Goal: Contribute content

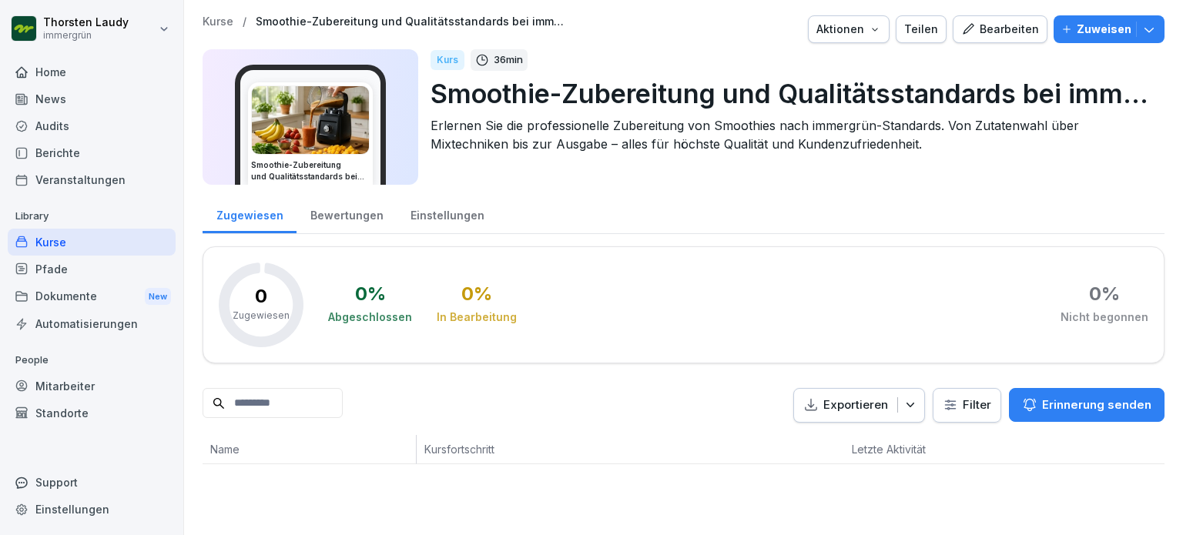
click at [53, 72] on div "Home" at bounding box center [92, 72] width 168 height 27
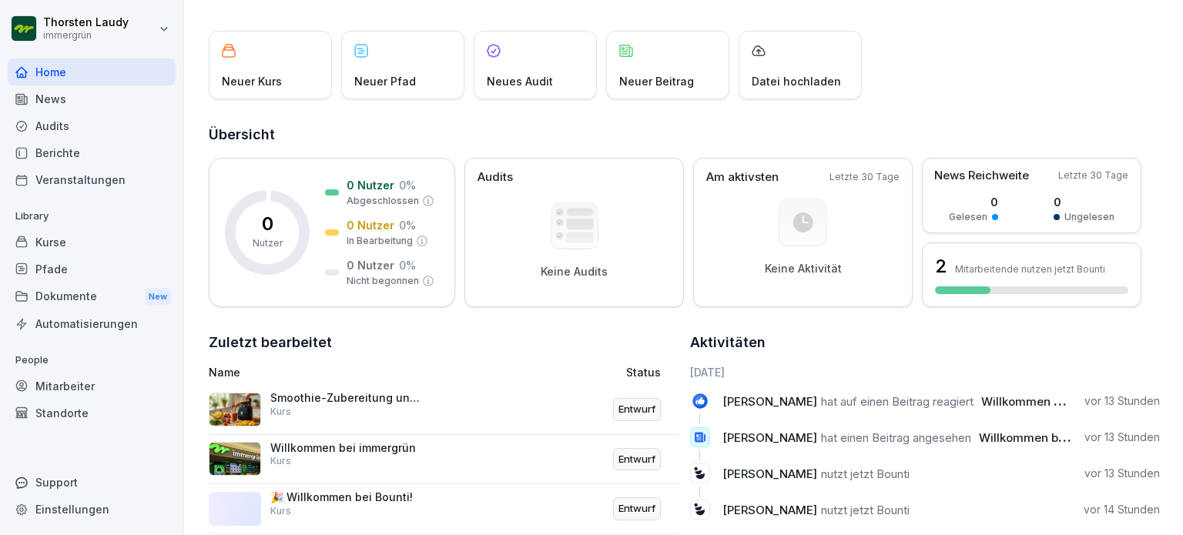
scroll to position [154, 0]
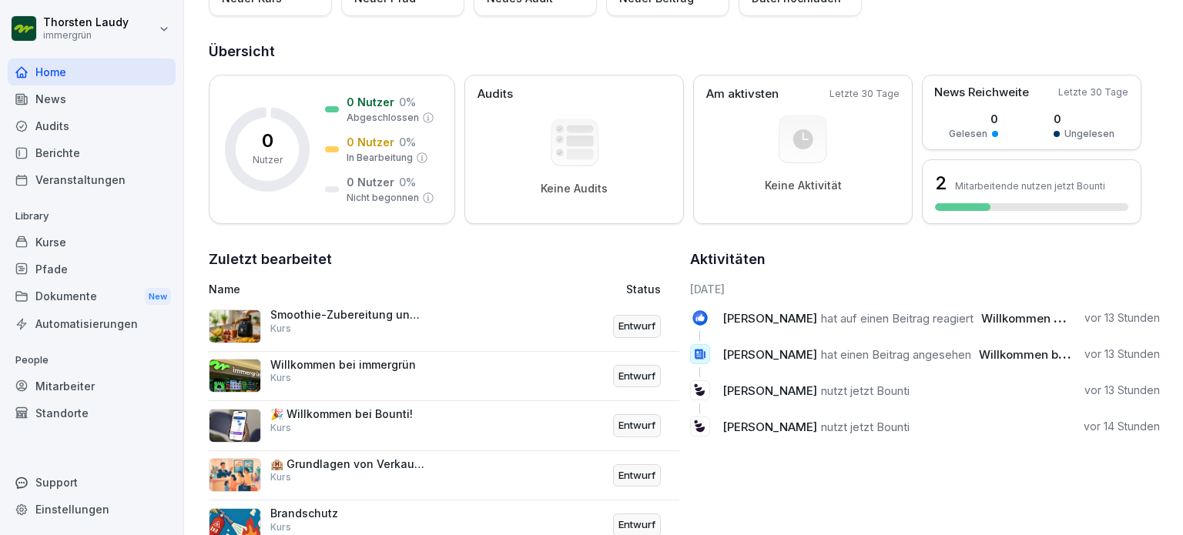
click at [248, 320] on img at bounding box center [235, 327] width 52 height 34
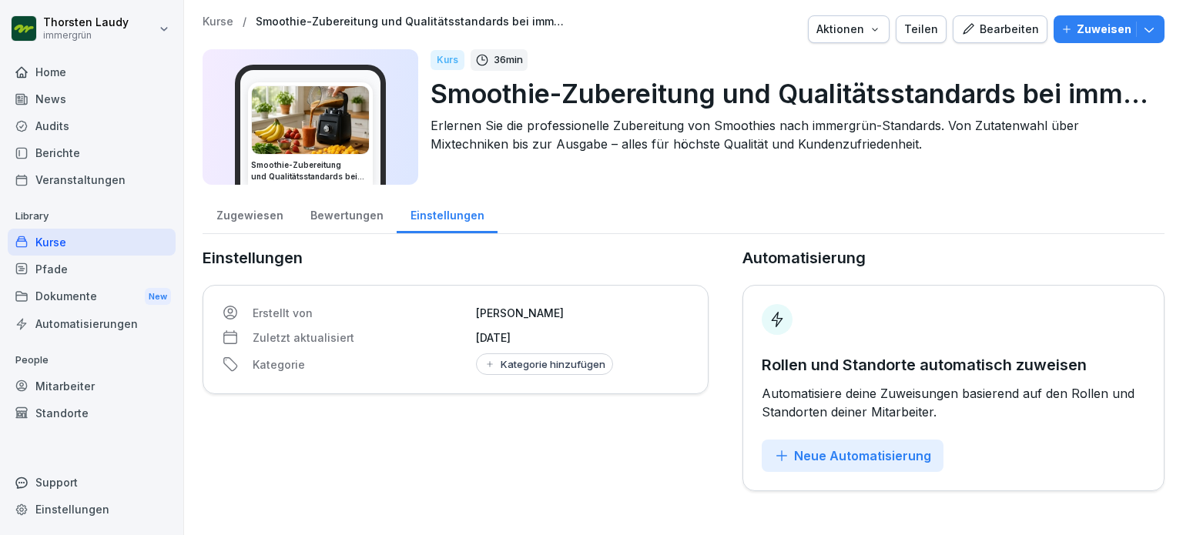
click at [333, 213] on div "Bewertungen" at bounding box center [346, 213] width 100 height 39
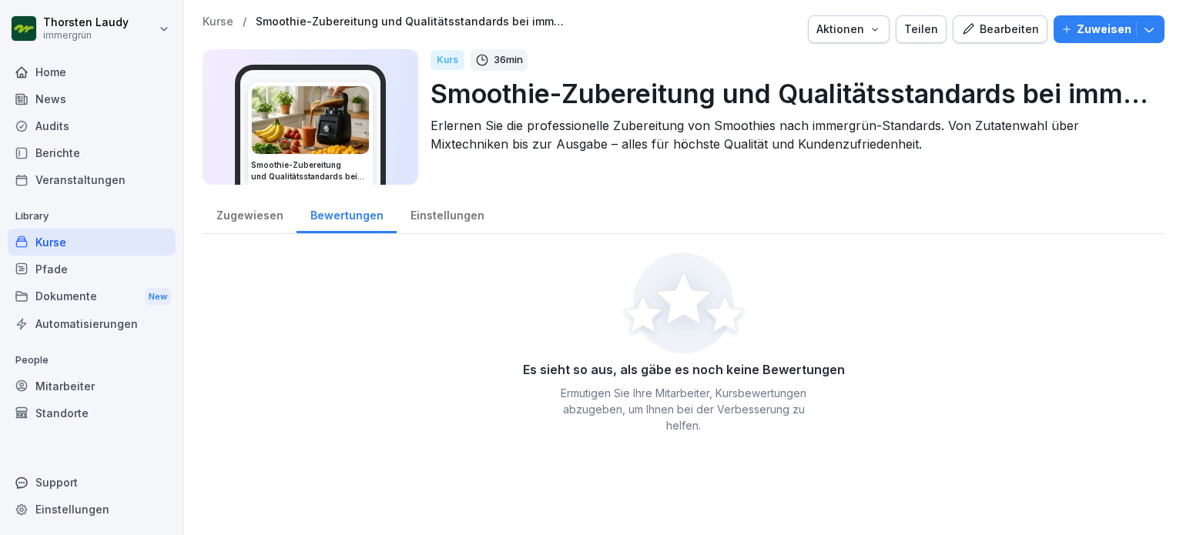
click at [243, 216] on div "Zugewiesen" at bounding box center [250, 213] width 94 height 39
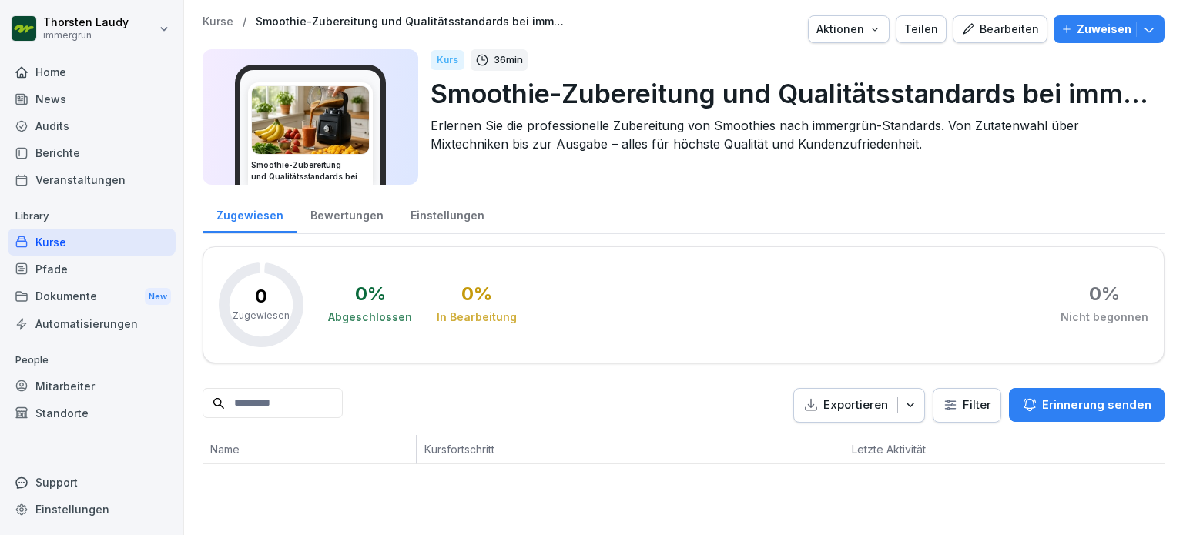
click at [45, 69] on div "Home" at bounding box center [92, 72] width 168 height 27
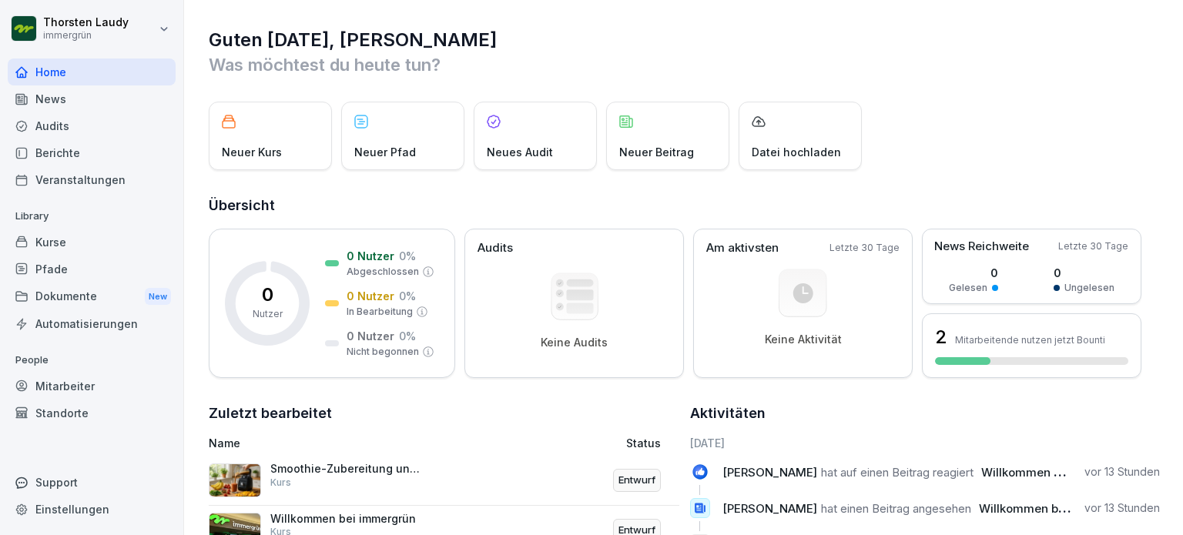
click at [64, 70] on div "Home" at bounding box center [92, 72] width 168 height 27
click at [45, 104] on div "News" at bounding box center [92, 98] width 168 height 27
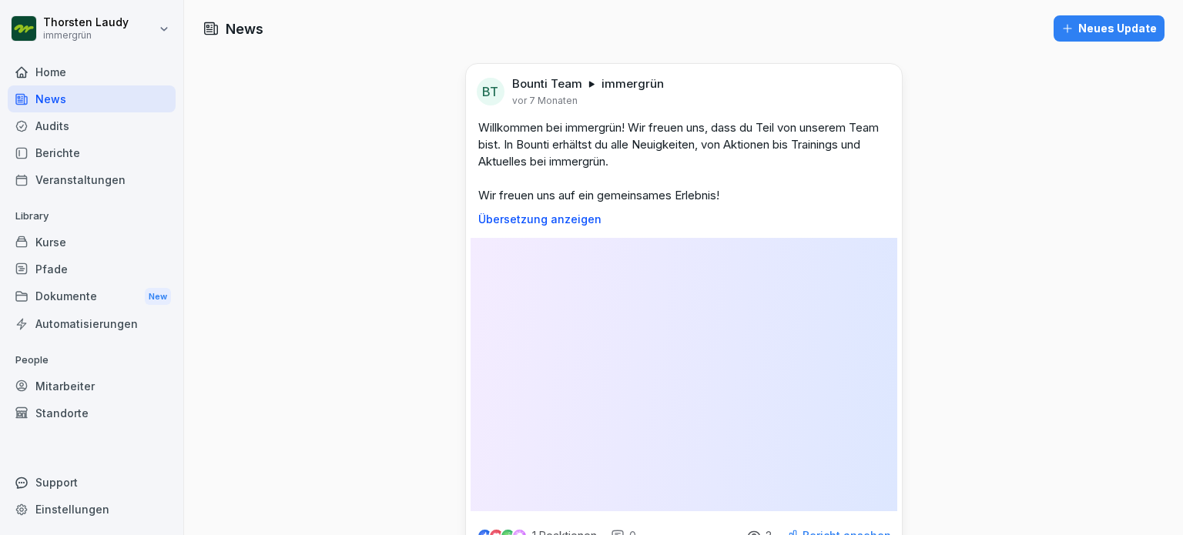
click at [49, 67] on div "Home" at bounding box center [92, 72] width 168 height 27
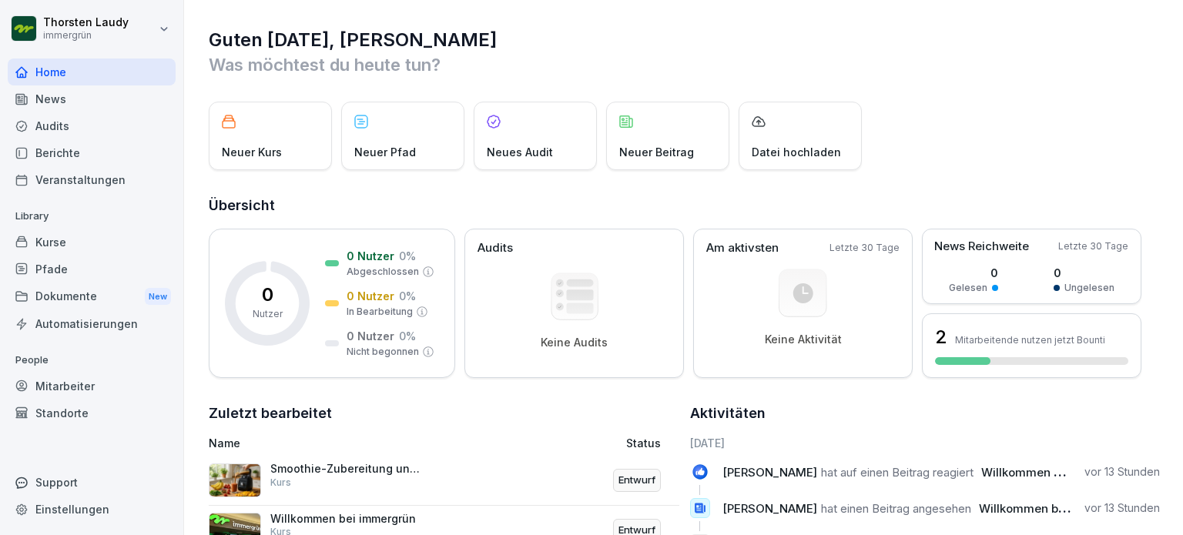
click at [629, 478] on p "Entwurf" at bounding box center [636, 480] width 37 height 15
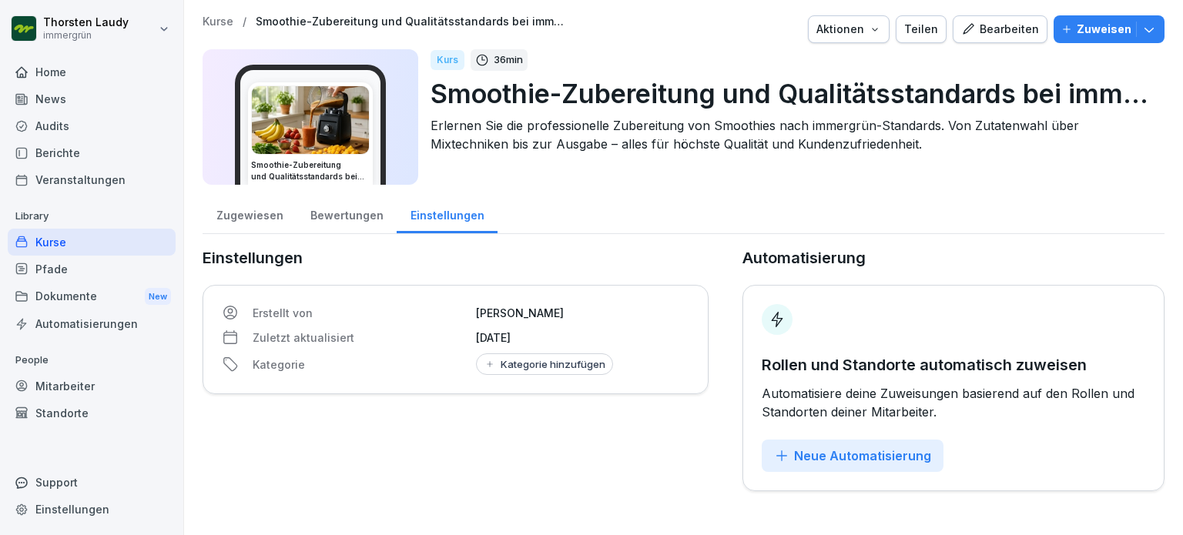
click at [320, 112] on img at bounding box center [310, 120] width 117 height 68
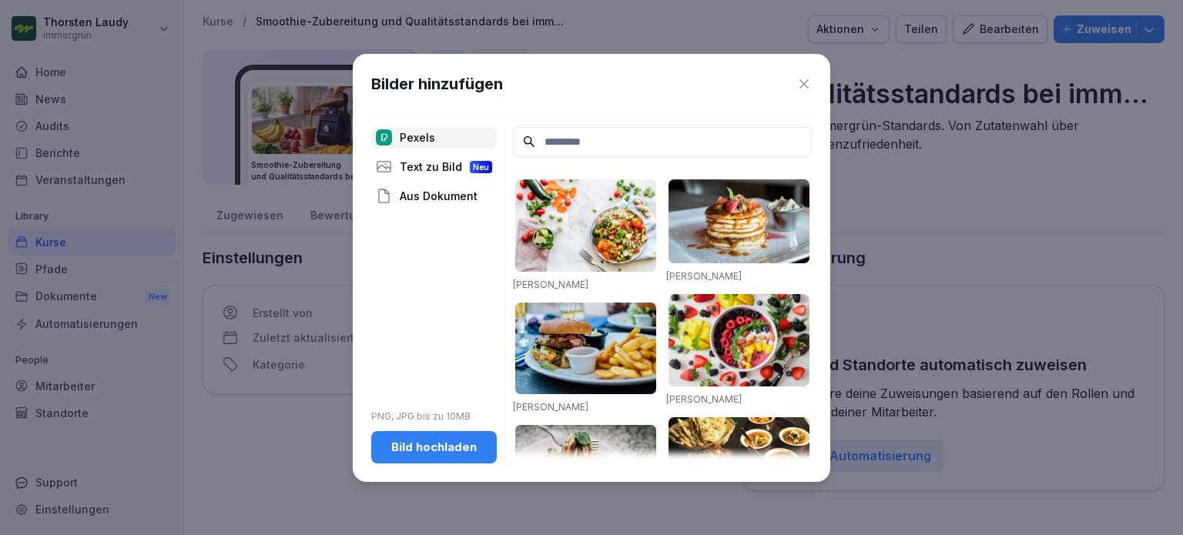
click at [416, 166] on div "Text zu Bild Neu" at bounding box center [434, 167] width 126 height 22
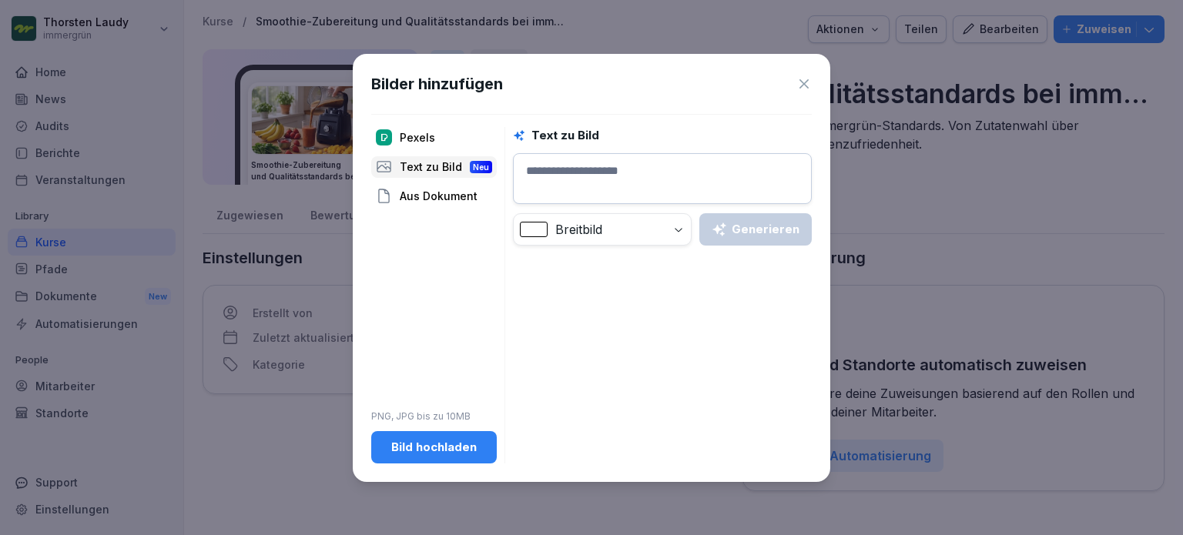
click at [407, 136] on div "Pexels" at bounding box center [434, 138] width 126 height 22
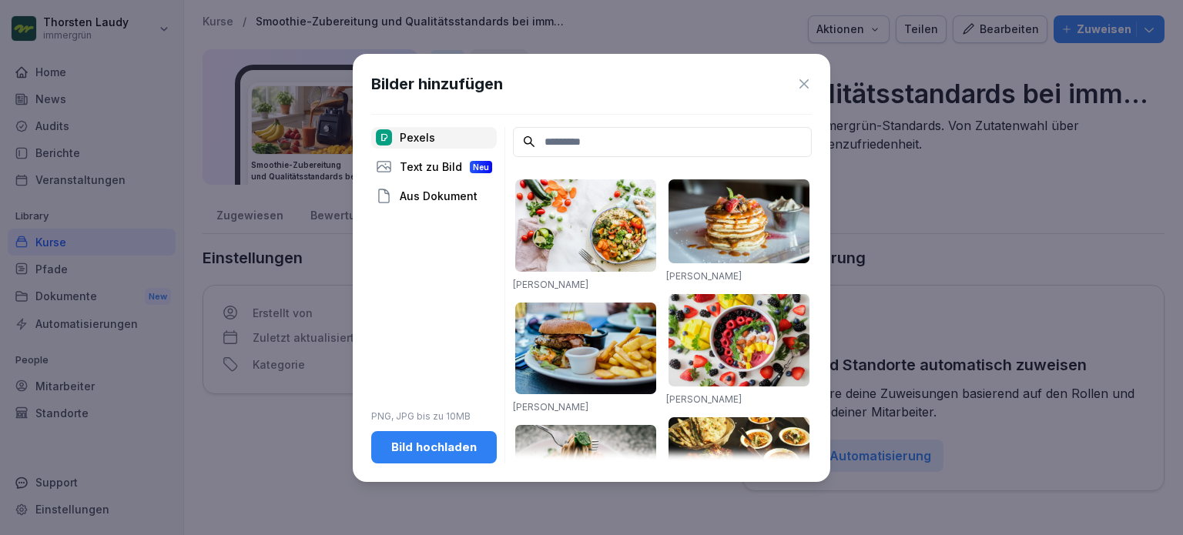
click at [426, 449] on div "Bild hochladen" at bounding box center [433, 447] width 101 height 17
click at [434, 437] on button "Bild hochladen" at bounding box center [434, 447] width 126 height 32
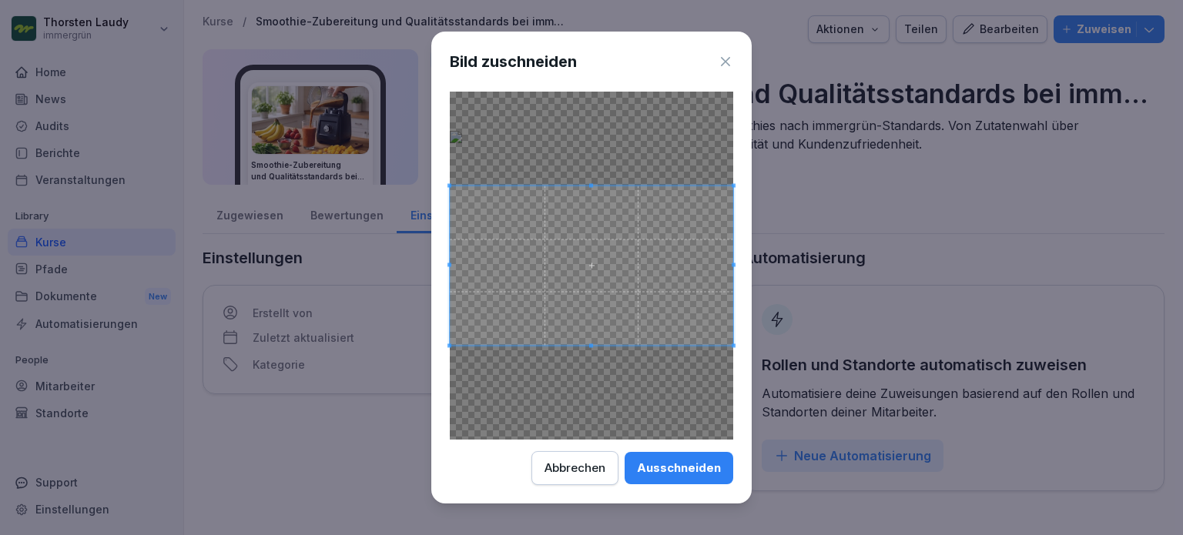
click at [584, 382] on div at bounding box center [591, 266] width 283 height 348
click at [591, 372] on div at bounding box center [591, 266] width 283 height 348
click at [591, 373] on div at bounding box center [591, 266] width 283 height 348
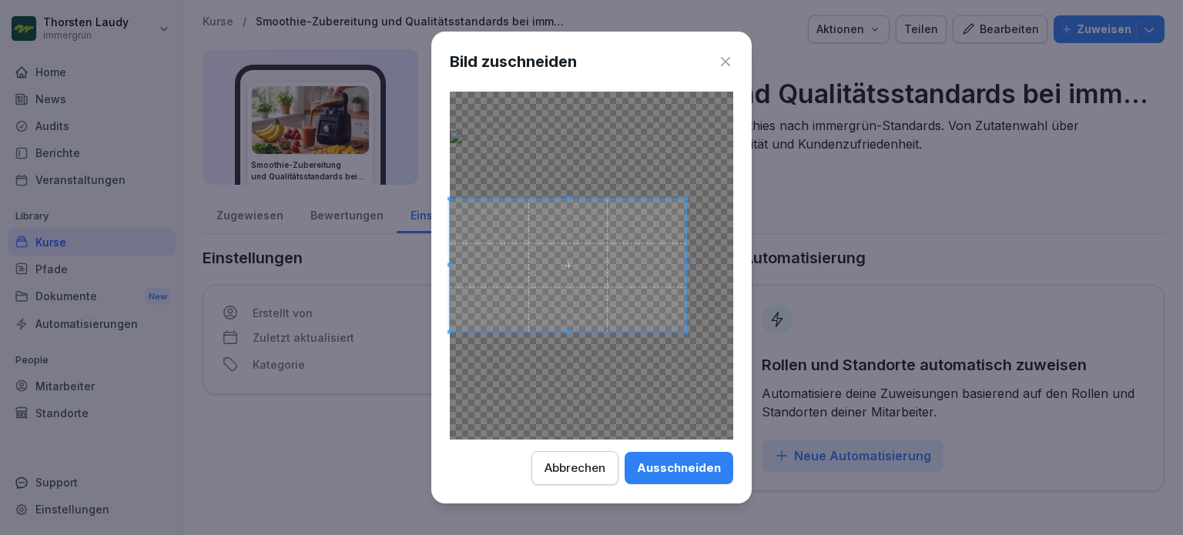
click at [686, 270] on div at bounding box center [568, 265] width 236 height 133
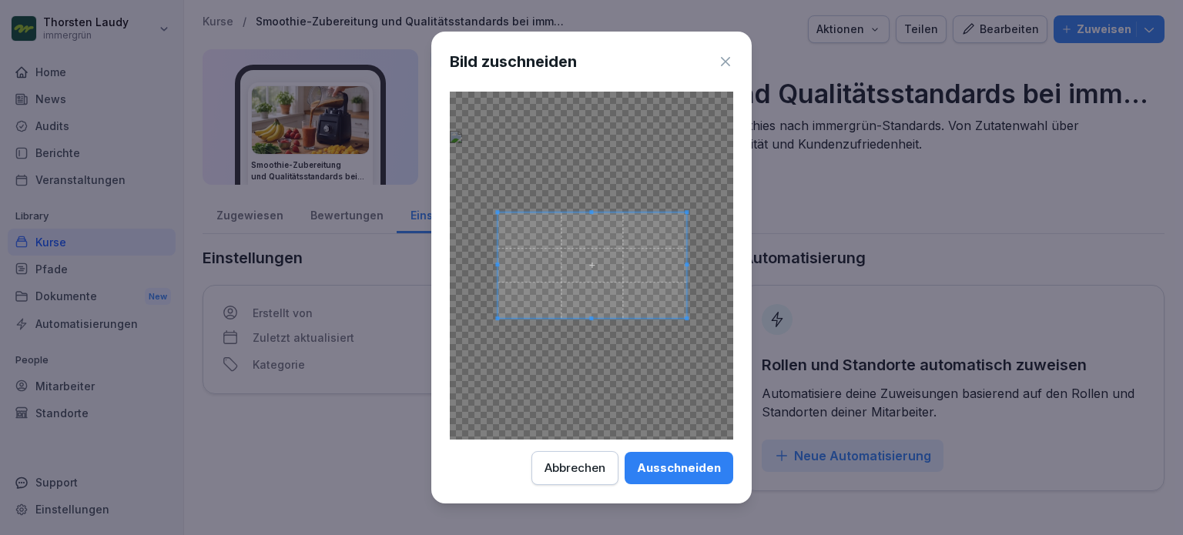
click at [498, 255] on div at bounding box center [591, 266] width 189 height 106
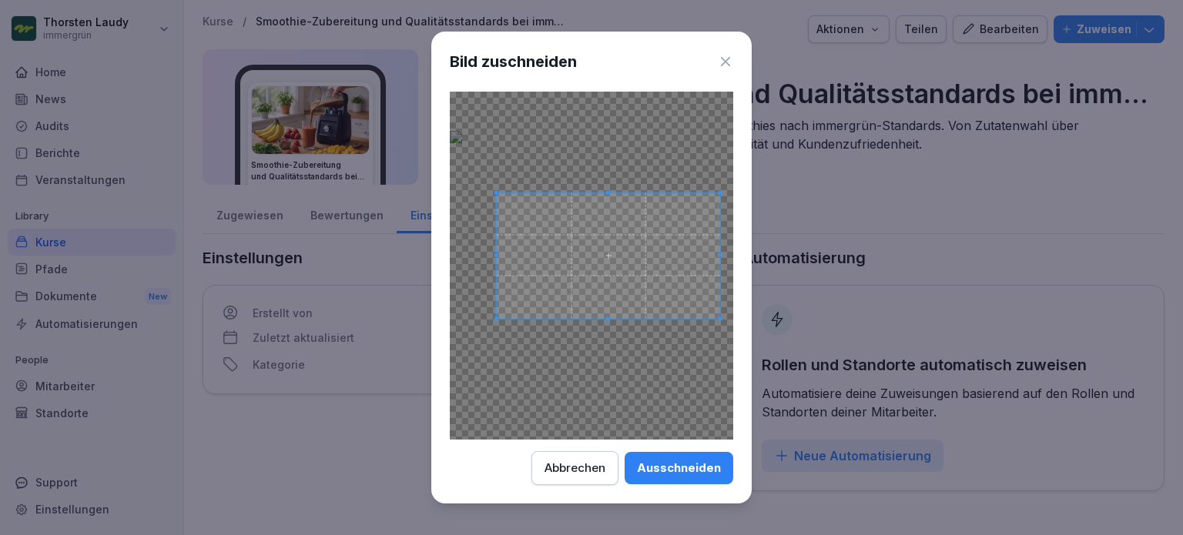
click at [653, 193] on div at bounding box center [608, 256] width 223 height 126
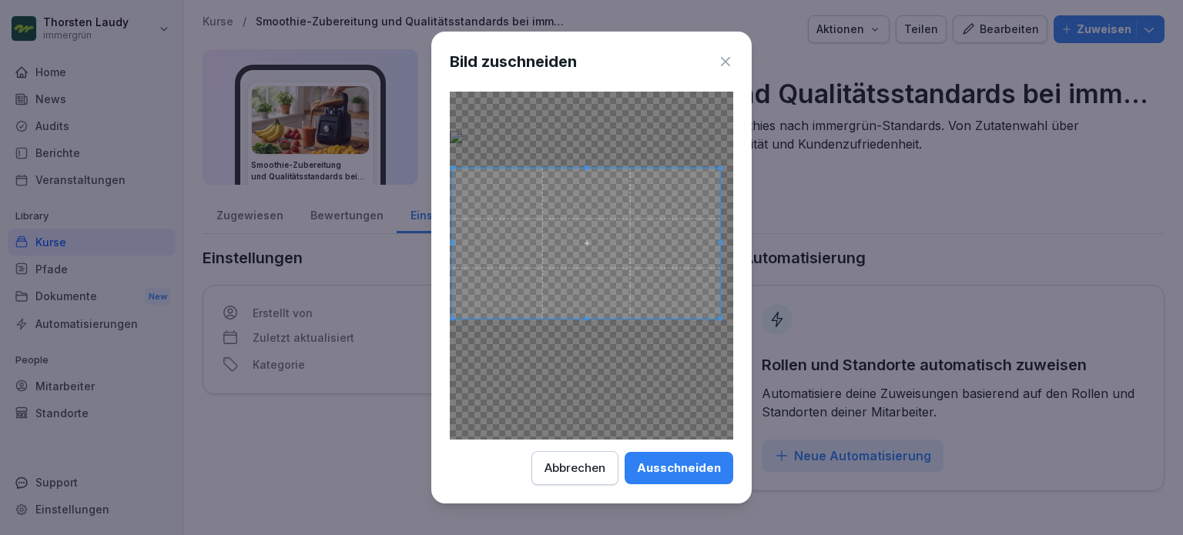
click at [374, 166] on body "[PERSON_NAME] immergrün Home News Audits Berichte Veranstaltungen Library Kurse…" at bounding box center [591, 267] width 1183 height 535
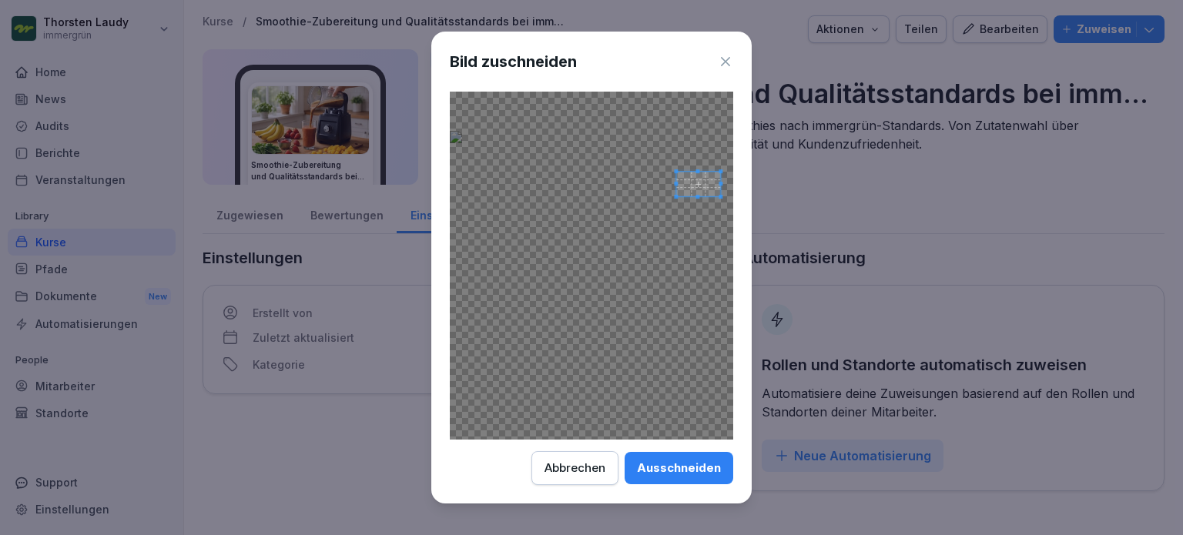
click at [669, 178] on div at bounding box center [591, 266] width 283 height 348
click at [517, 202] on span at bounding box center [513, 200] width 44 height 25
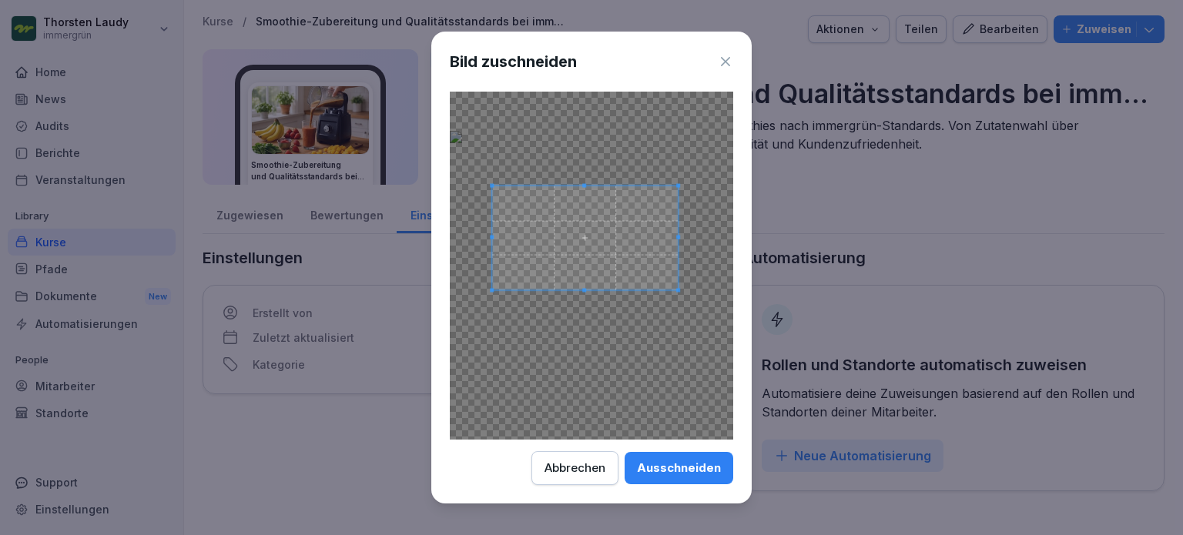
click at [678, 368] on div at bounding box center [591, 266] width 283 height 348
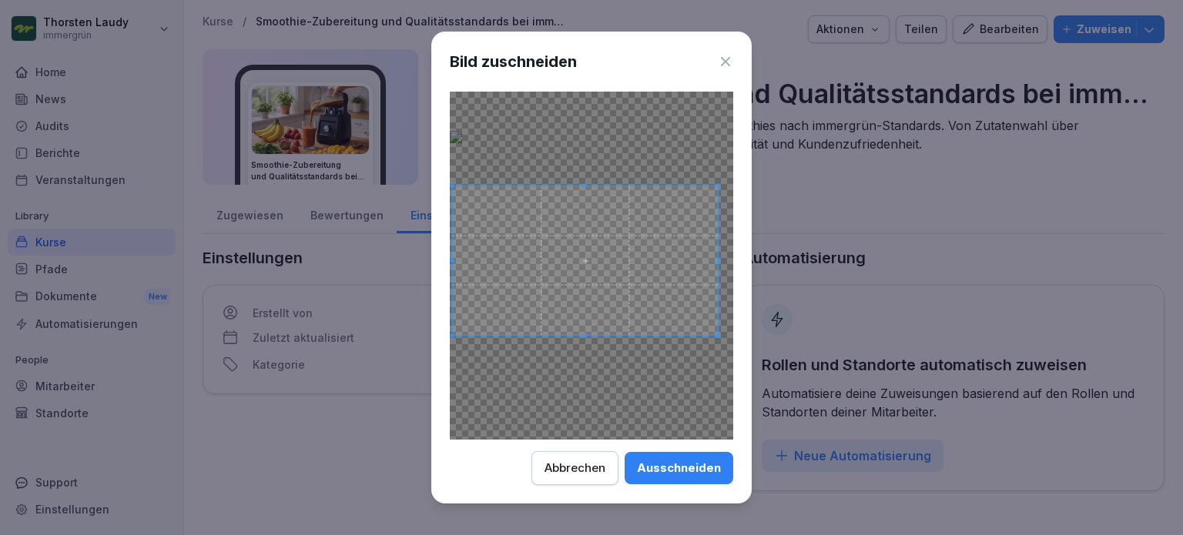
click at [590, 335] on div at bounding box center [585, 260] width 266 height 149
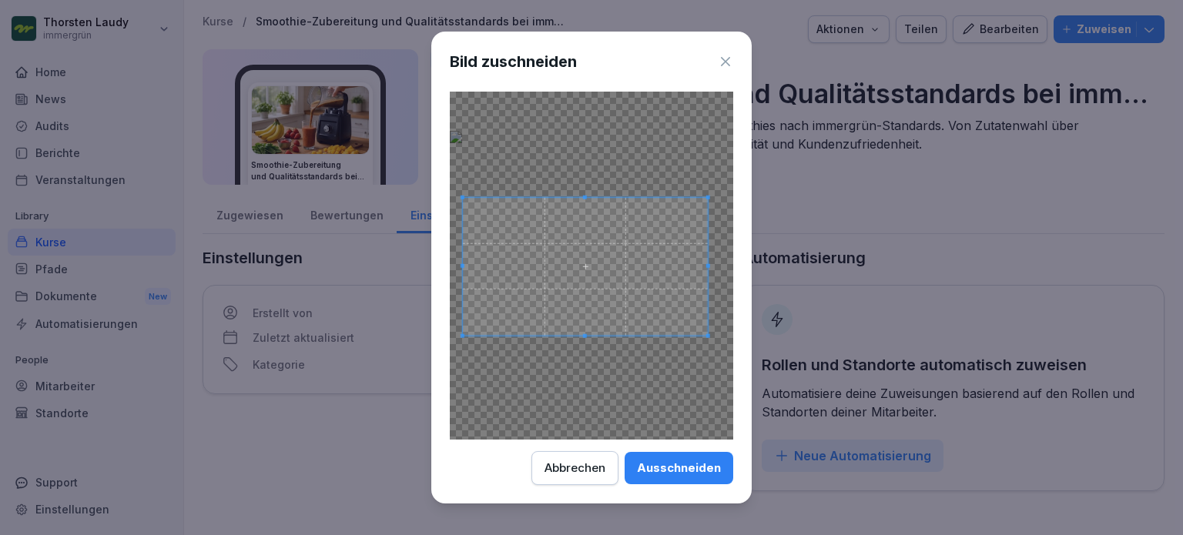
click at [567, 197] on span at bounding box center [585, 197] width 245 height 4
click at [589, 331] on span at bounding box center [589, 265] width 245 height 138
click at [725, 348] on div at bounding box center [591, 266] width 283 height 348
click at [661, 286] on span at bounding box center [582, 270] width 261 height 147
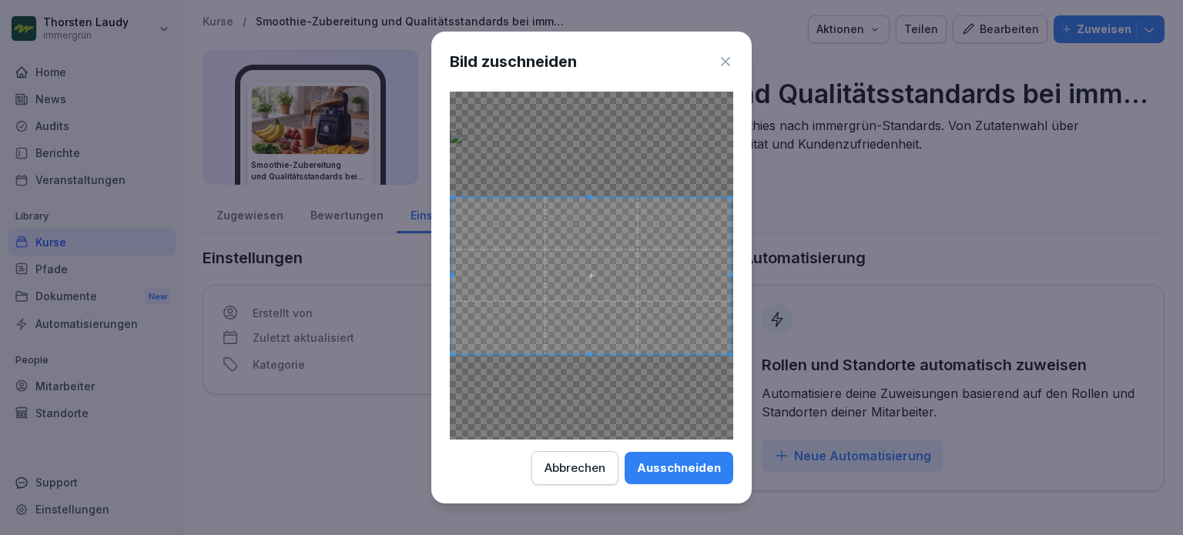
click at [732, 356] on span at bounding box center [730, 354] width 4 height 4
click at [692, 467] on div "Ausschneiden" at bounding box center [679, 468] width 84 height 17
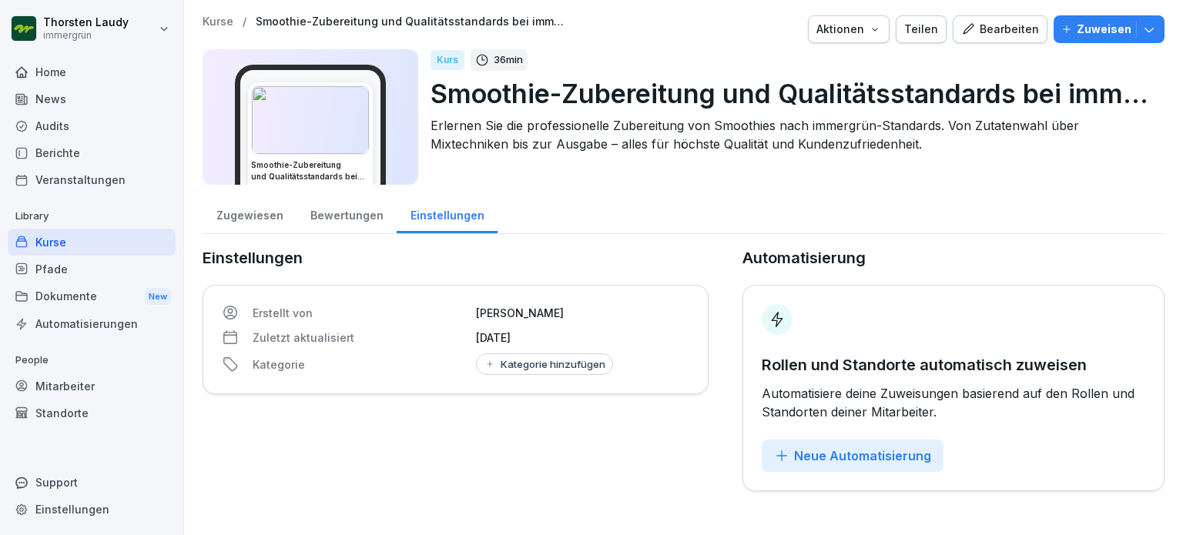
click at [366, 209] on div "Bewertungen" at bounding box center [346, 213] width 100 height 39
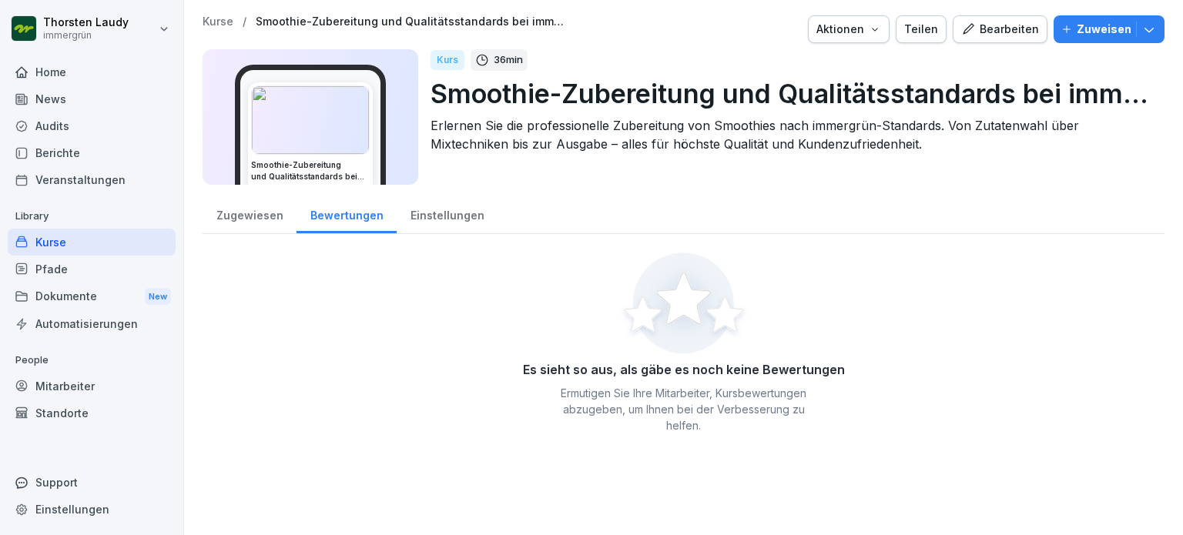
click at [245, 209] on div "Zugewiesen" at bounding box center [250, 213] width 94 height 39
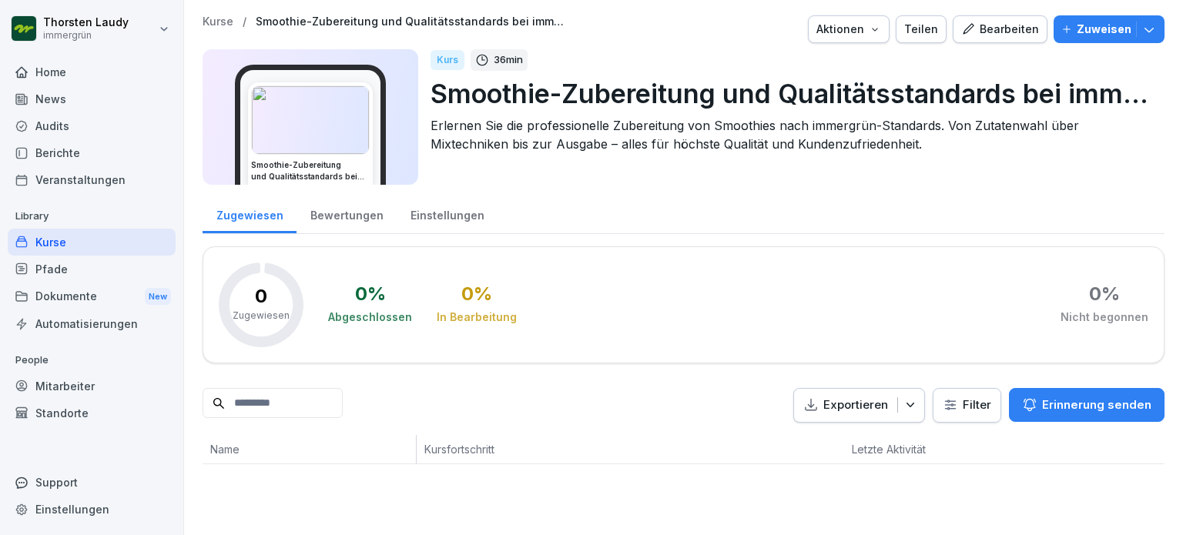
click at [321, 121] on img at bounding box center [310, 120] width 117 height 68
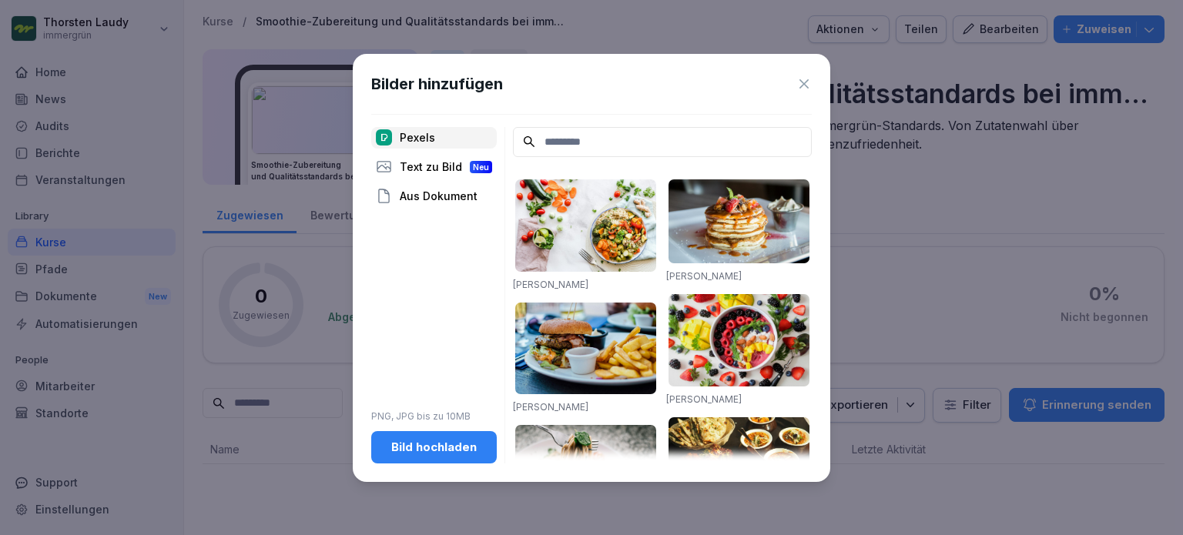
click at [805, 82] on icon at bounding box center [803, 83] width 9 height 9
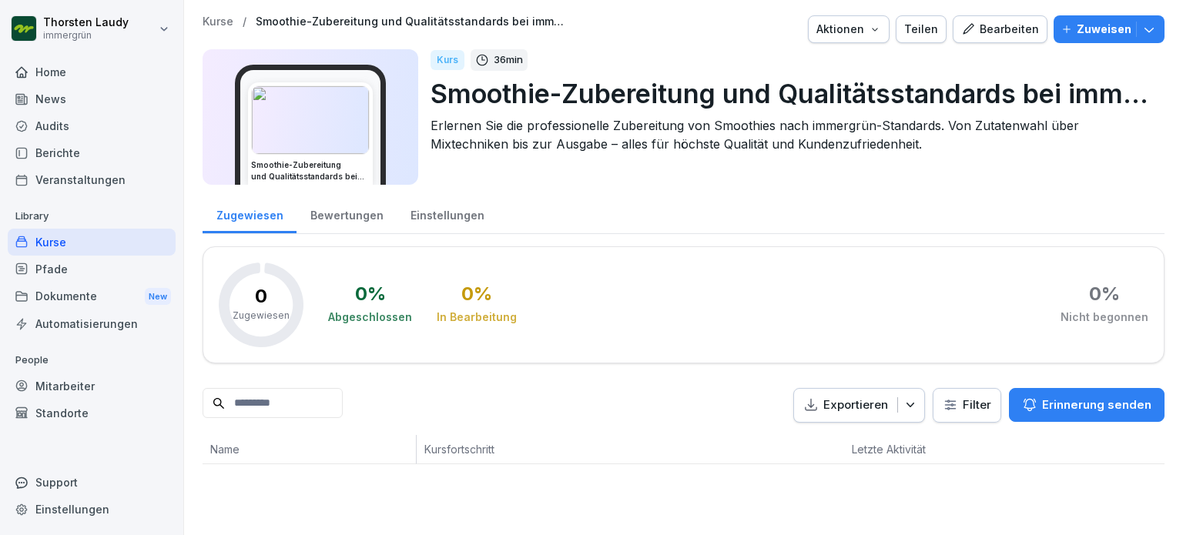
click at [345, 125] on img at bounding box center [310, 120] width 117 height 68
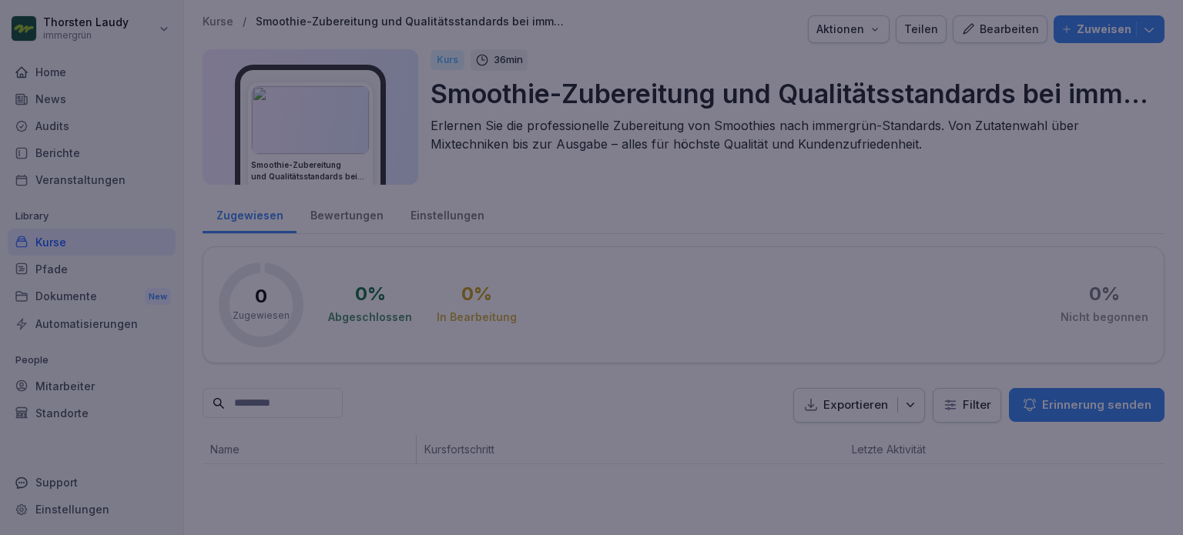
click at [903, 184] on div at bounding box center [591, 267] width 1183 height 535
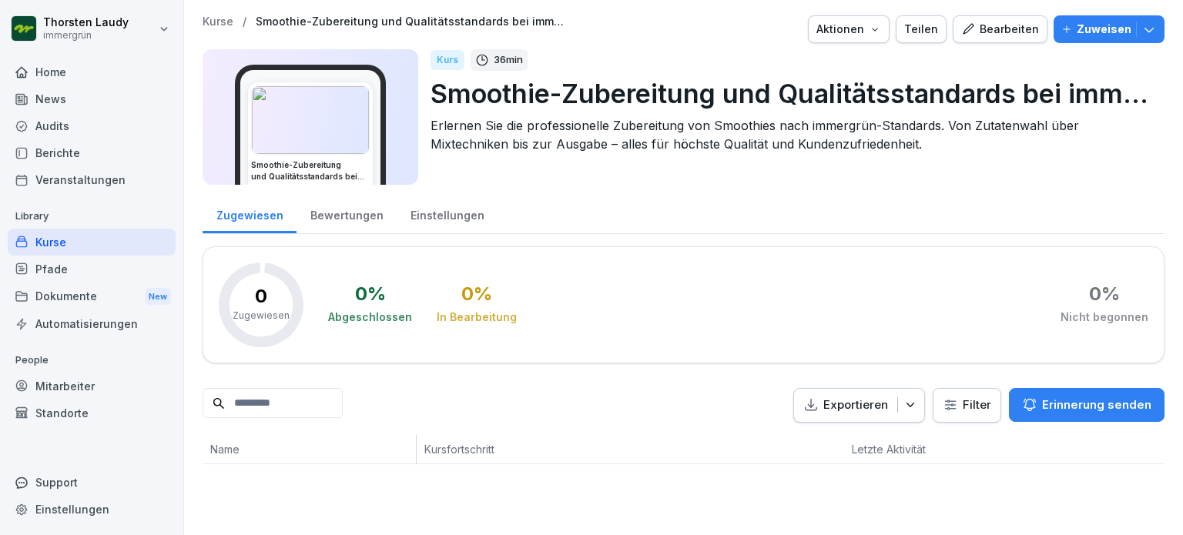
click at [330, 122] on img at bounding box center [310, 120] width 117 height 68
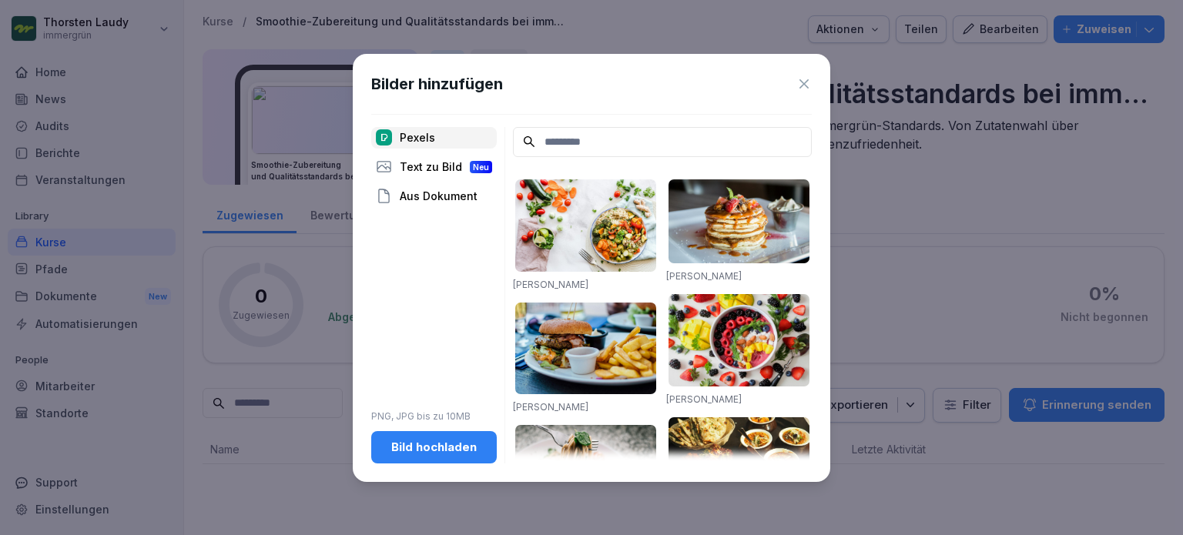
click at [413, 448] on div "Bild hochladen" at bounding box center [433, 447] width 101 height 17
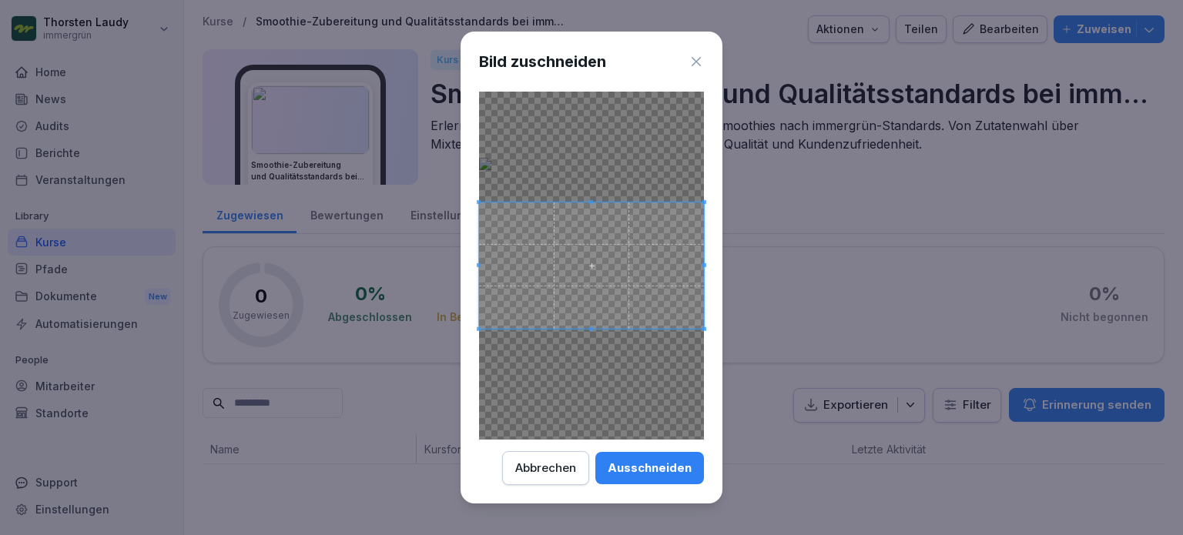
click at [590, 170] on div at bounding box center [591, 266] width 225 height 348
click at [701, 219] on span at bounding box center [703, 266] width 4 height 126
click at [699, 187] on div at bounding box center [591, 266] width 225 height 348
click at [591, 203] on span at bounding box center [590, 202] width 4 height 4
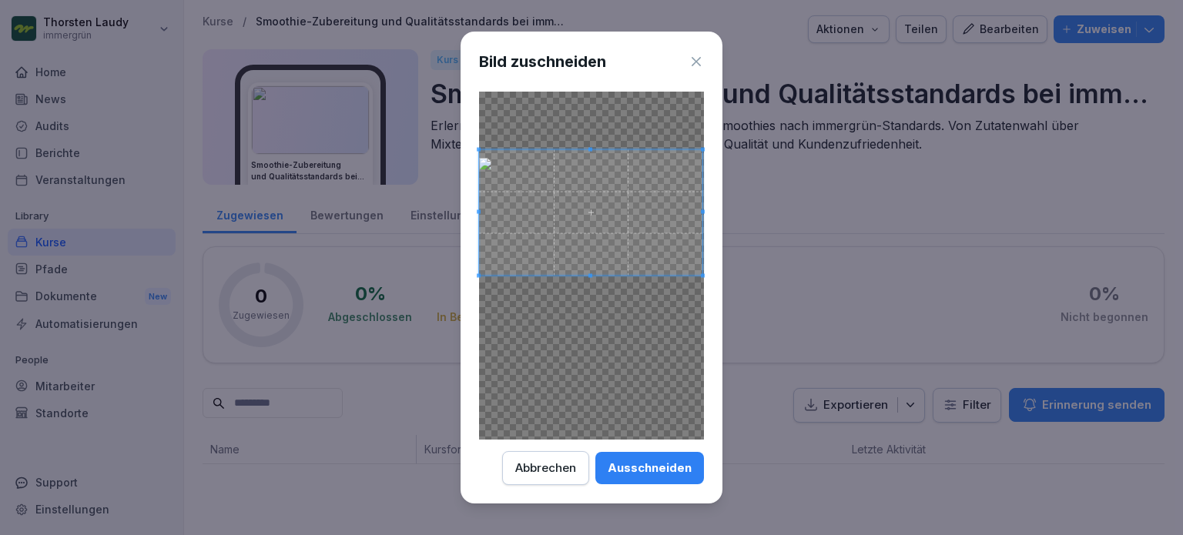
click at [683, 199] on span at bounding box center [590, 212] width 223 height 126
click at [590, 283] on div at bounding box center [591, 266] width 225 height 348
click at [636, 472] on div "Ausschneiden" at bounding box center [650, 468] width 84 height 17
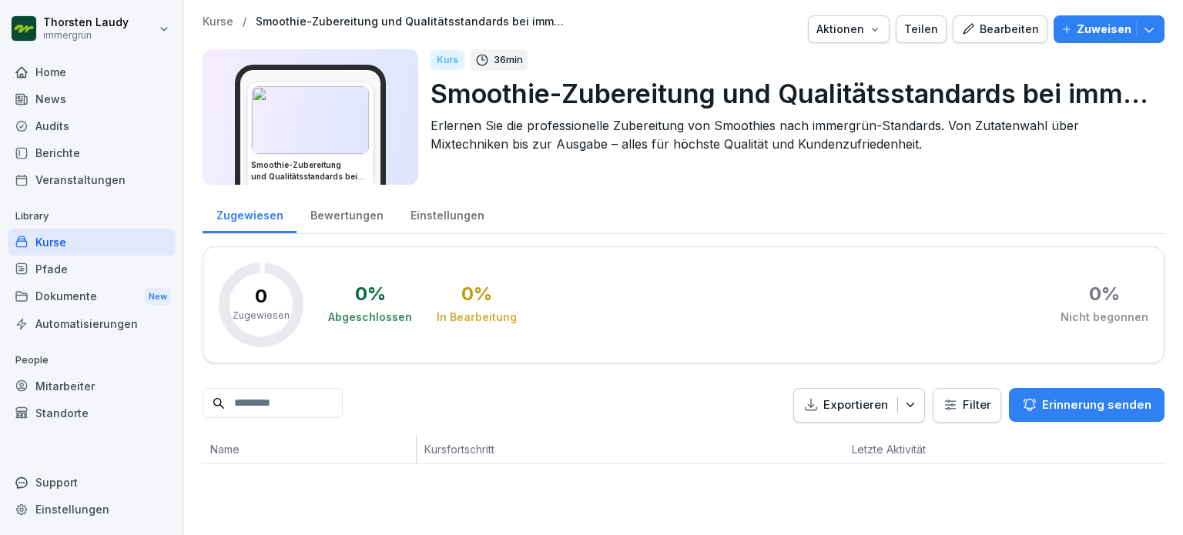
click at [1143, 29] on icon "button" at bounding box center [1148, 29] width 15 height 15
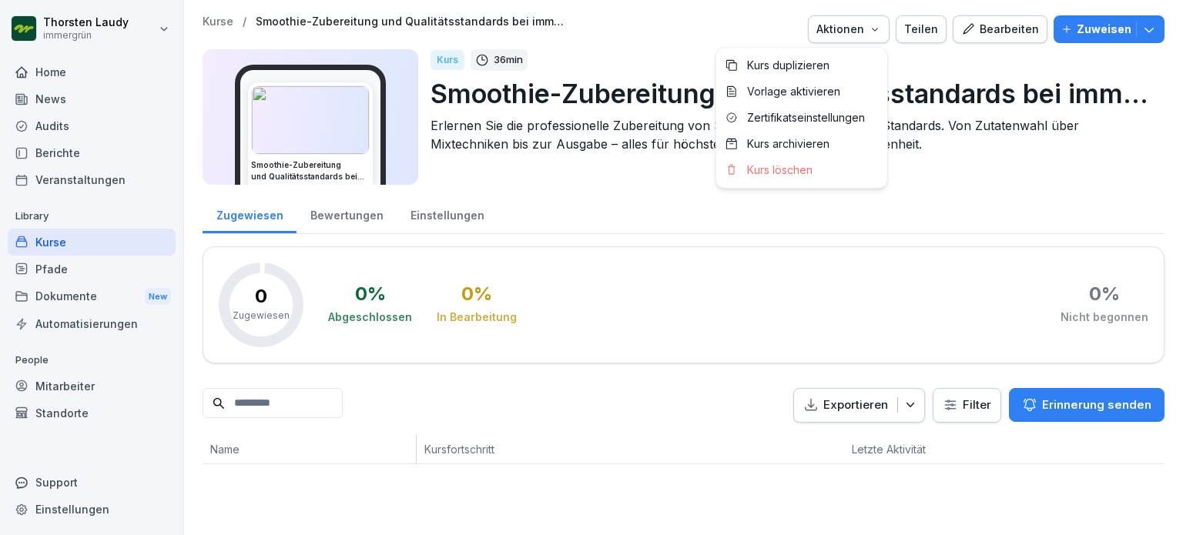
click at [873, 29] on icon "button" at bounding box center [875, 29] width 12 height 12
click at [998, 30] on div "Bearbeiten" at bounding box center [1000, 29] width 78 height 17
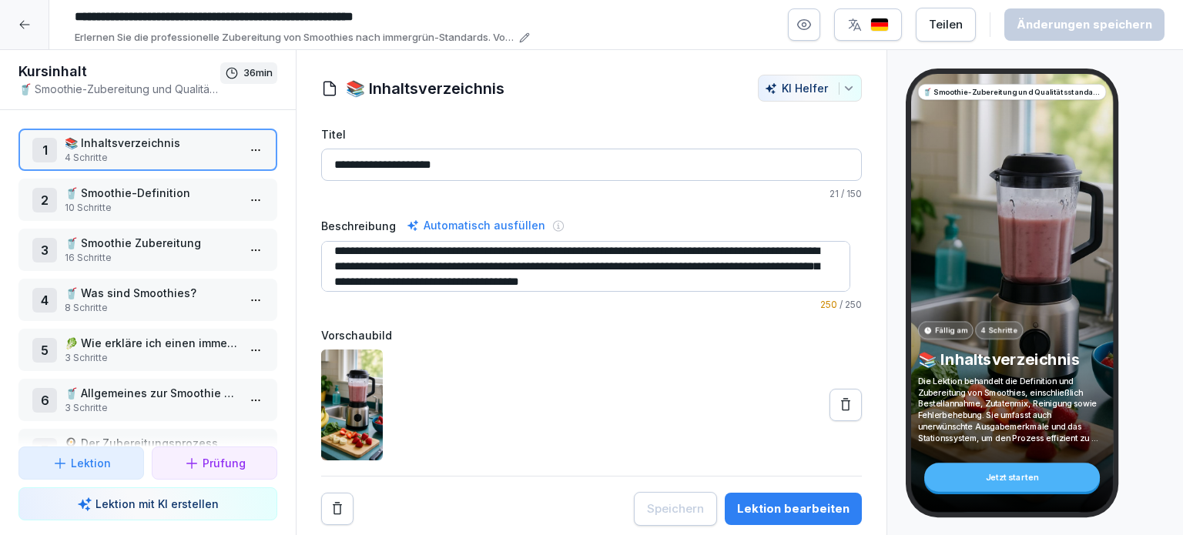
scroll to position [31, 0]
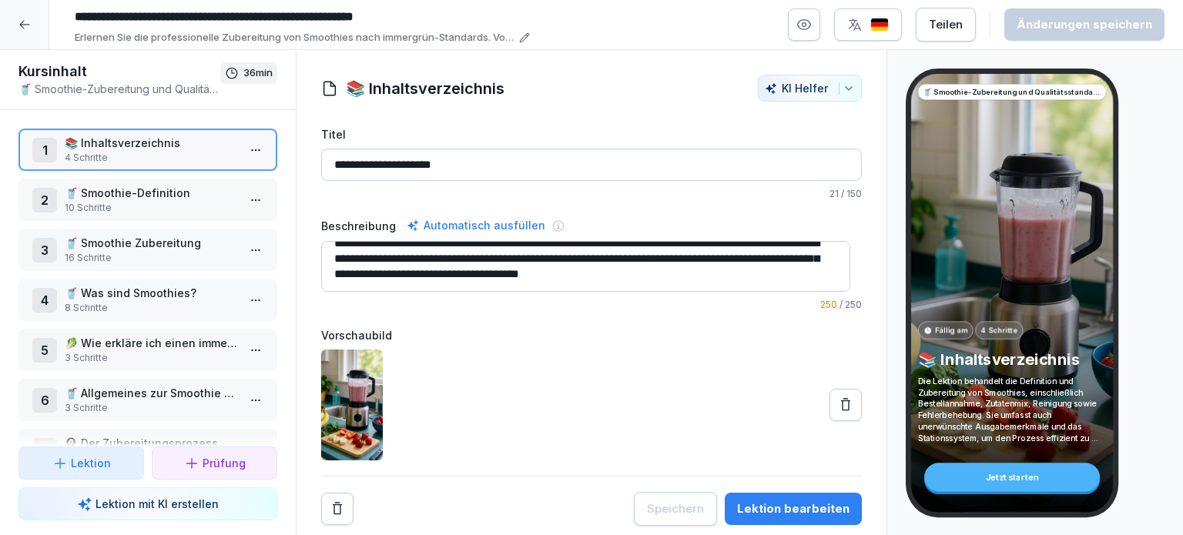
click at [110, 206] on p "10 Schritte" at bounding box center [151, 208] width 172 height 14
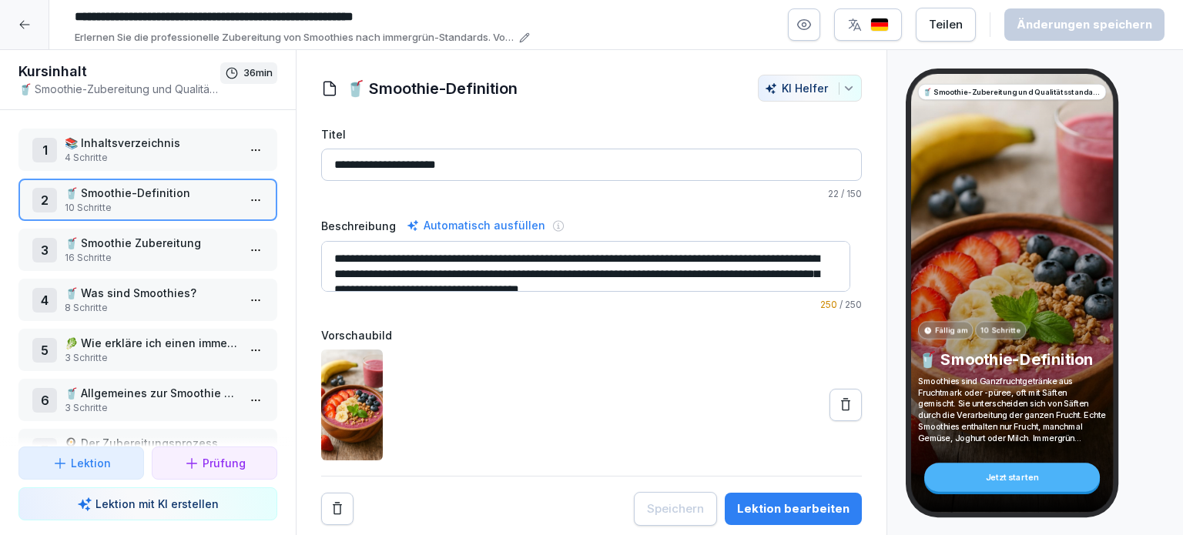
click at [148, 243] on p "🥤 Smoothie Zubereitung" at bounding box center [151, 243] width 172 height 16
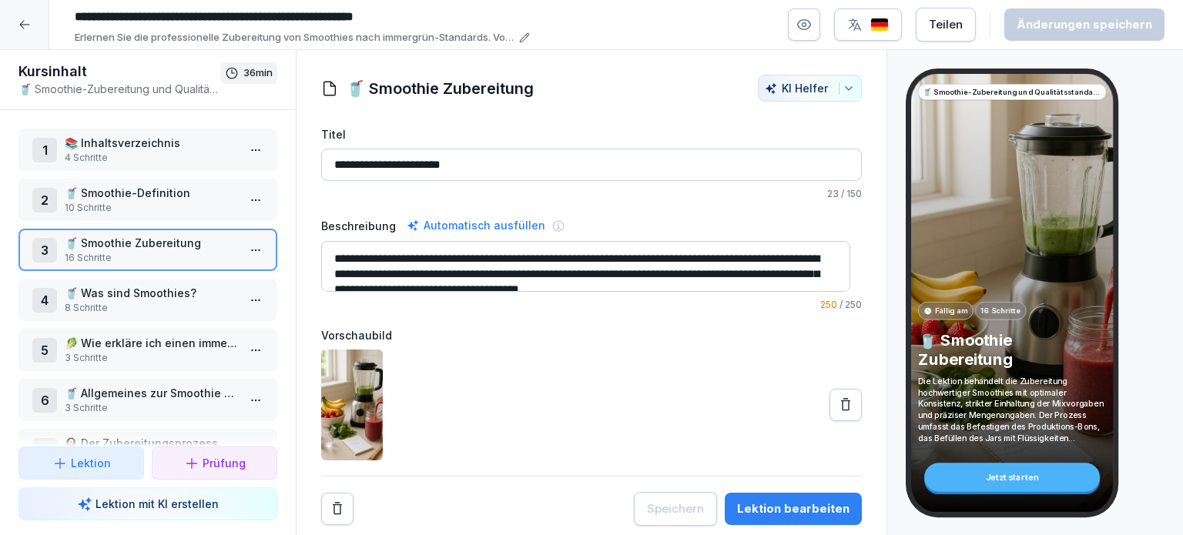
scroll to position [15, 0]
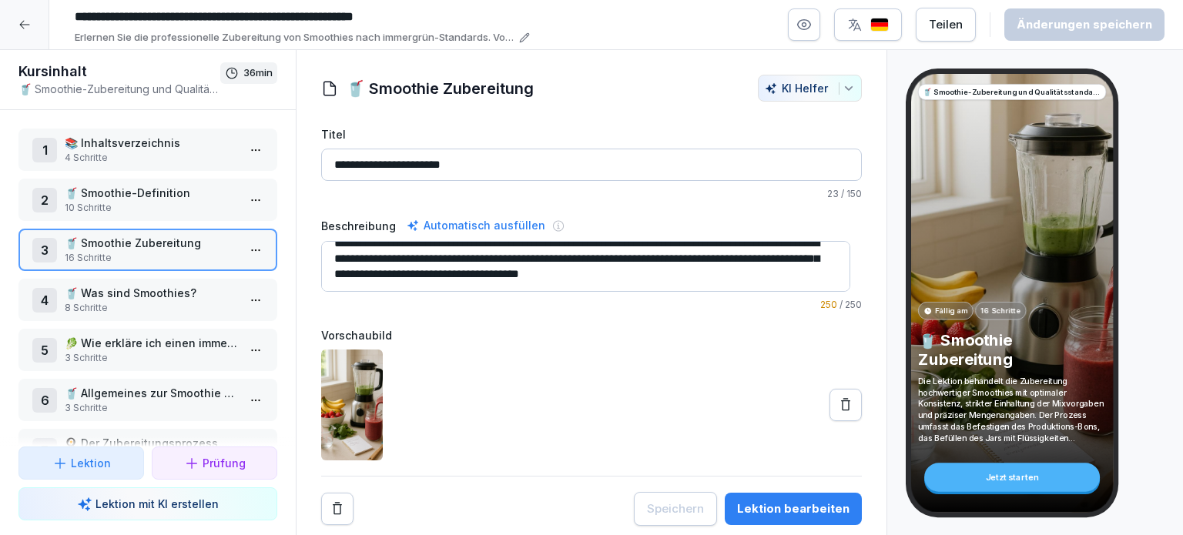
click at [88, 304] on p "8 Schritte" at bounding box center [151, 308] width 172 height 14
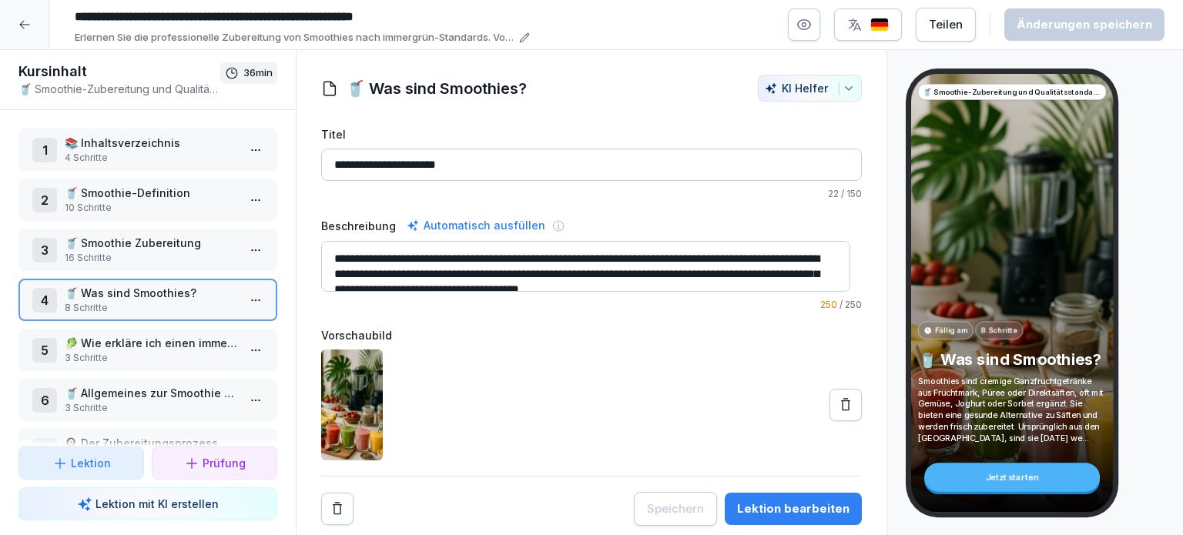
click at [164, 336] on p "🥬 Wie erkläre ich einen immergrün Smoothie?" at bounding box center [151, 343] width 172 height 16
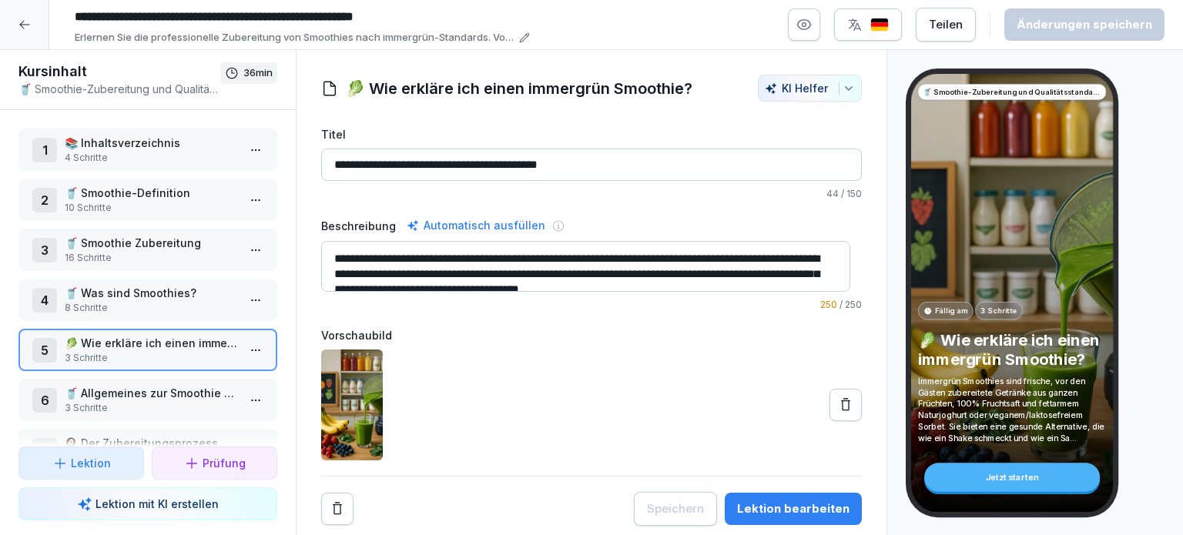
click at [197, 390] on p "🥤 Allgemeines zur Smoothie Zubereitung" at bounding box center [151, 393] width 172 height 16
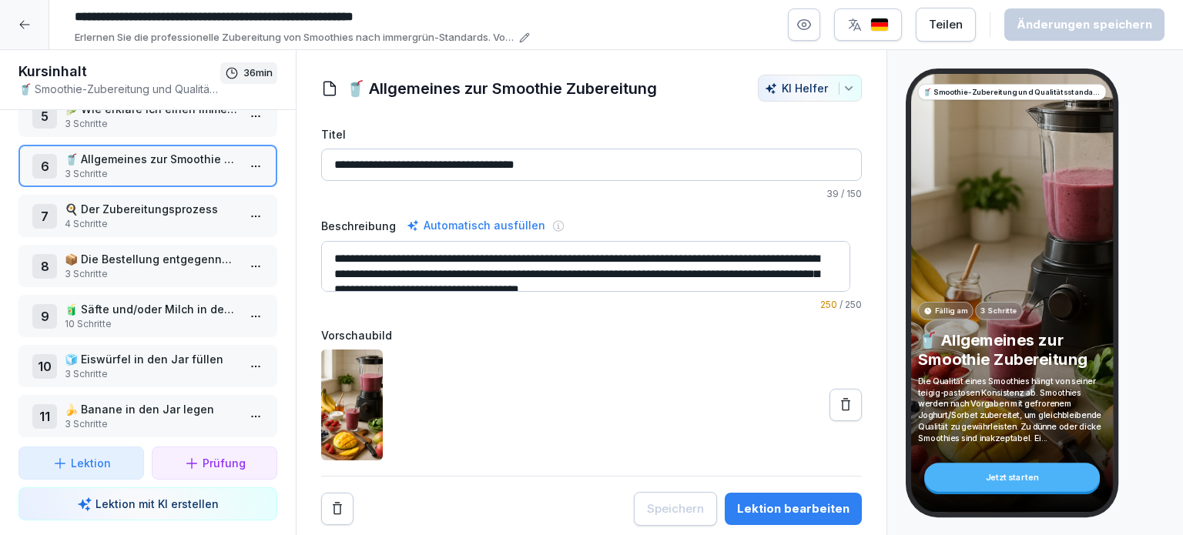
scroll to position [264, 0]
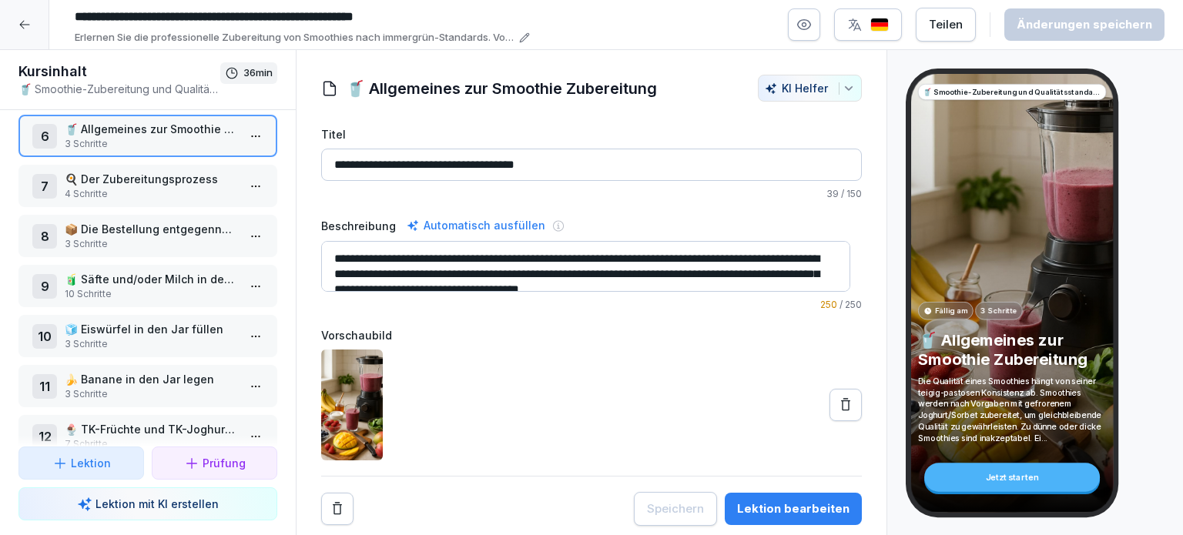
click at [151, 176] on p "🍳 Der Zubereitungsprozess" at bounding box center [151, 179] width 172 height 16
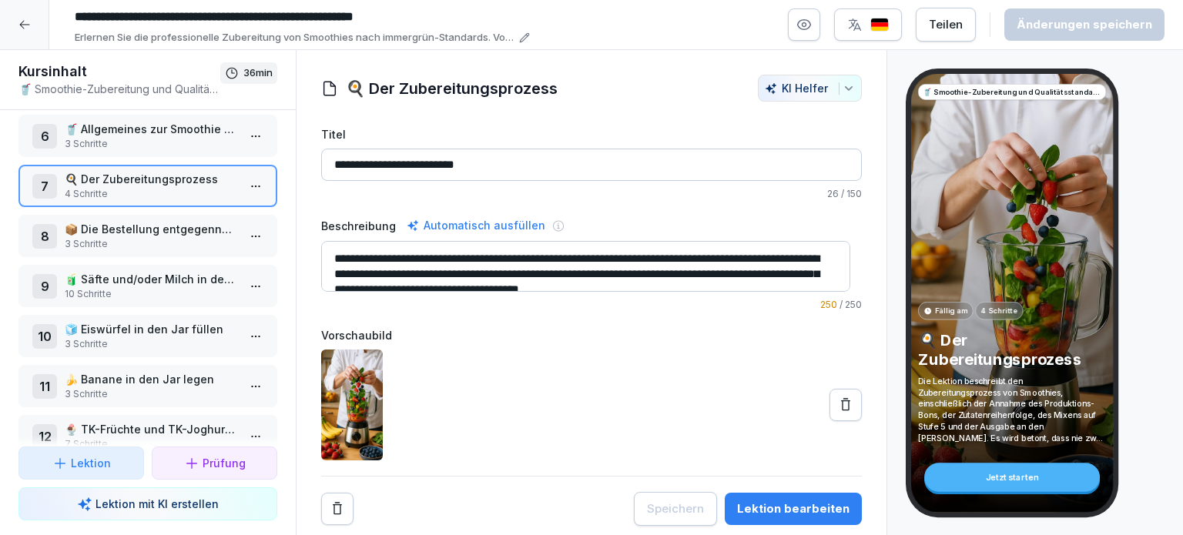
click at [130, 226] on p "📦 Die Bestellung entgegennehmen" at bounding box center [151, 229] width 172 height 16
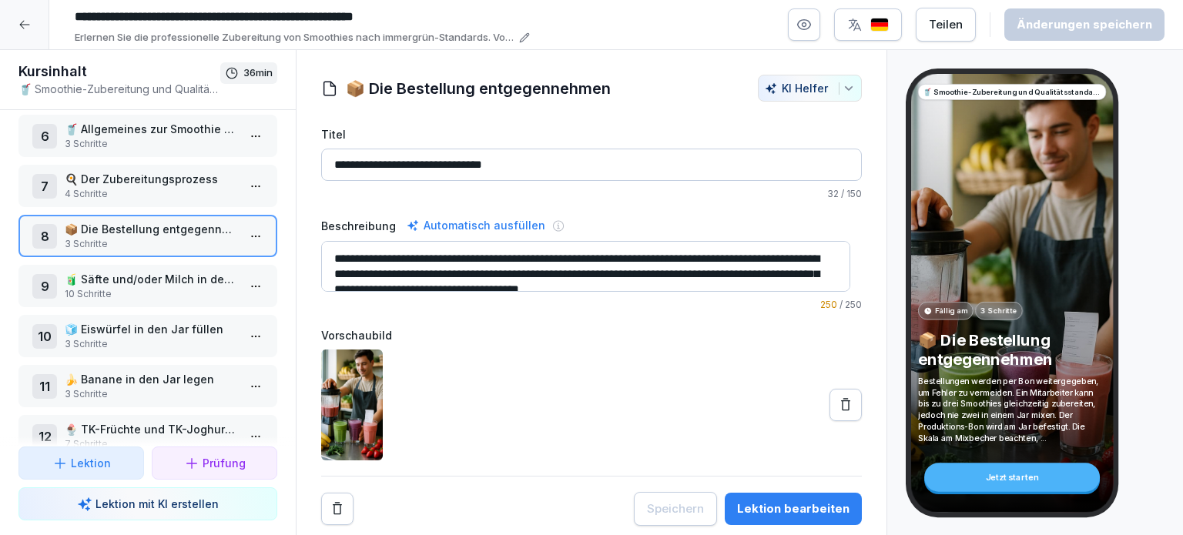
click at [120, 287] on p "10 Schritte" at bounding box center [151, 294] width 172 height 14
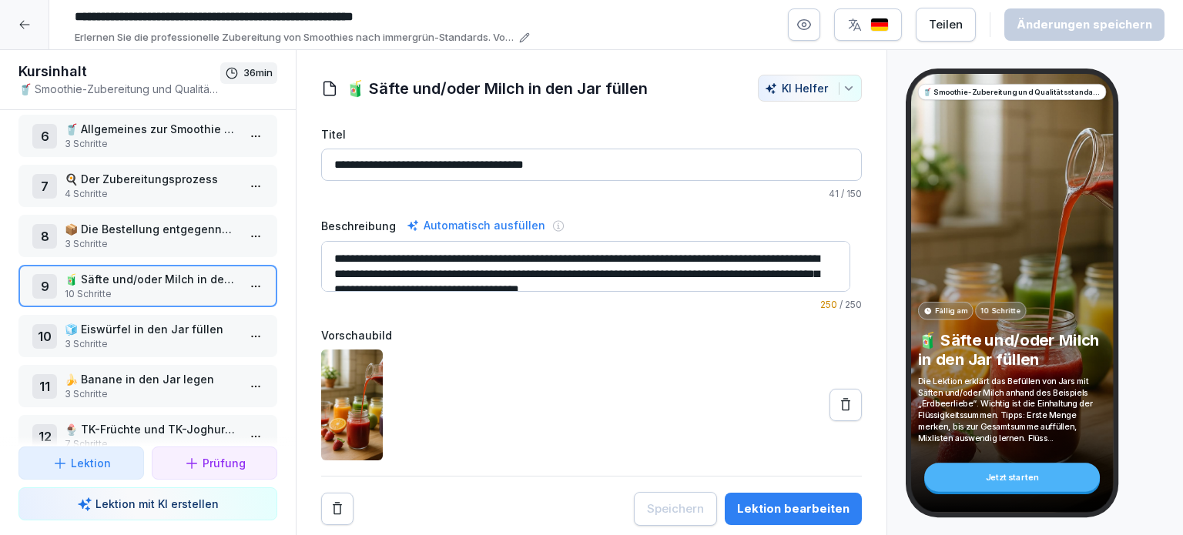
click at [122, 337] on p "3 Schritte" at bounding box center [151, 344] width 172 height 14
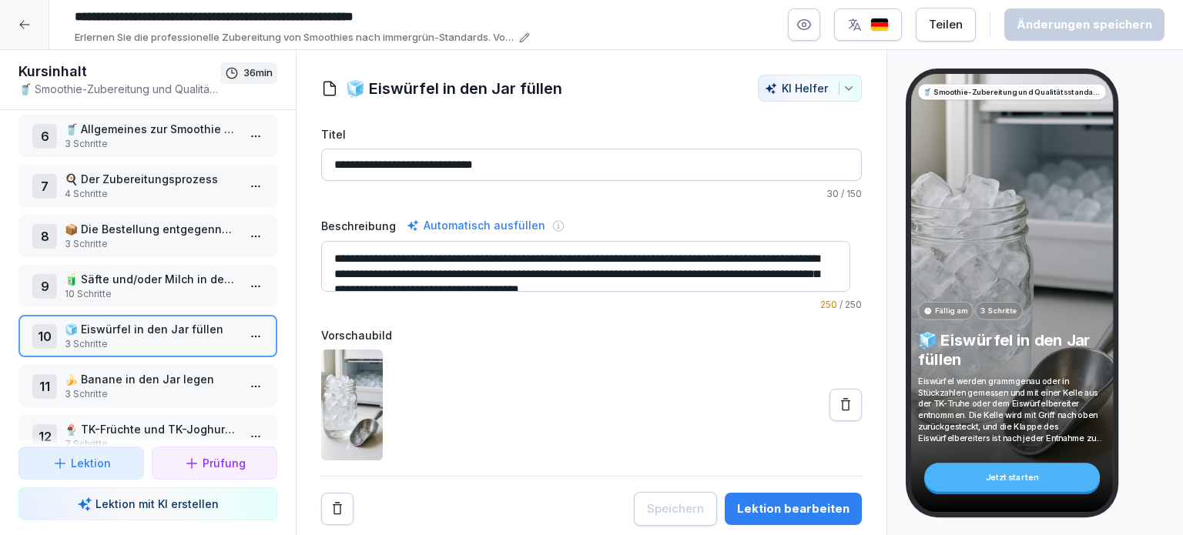
click at [137, 387] on p "3 Schritte" at bounding box center [151, 394] width 172 height 14
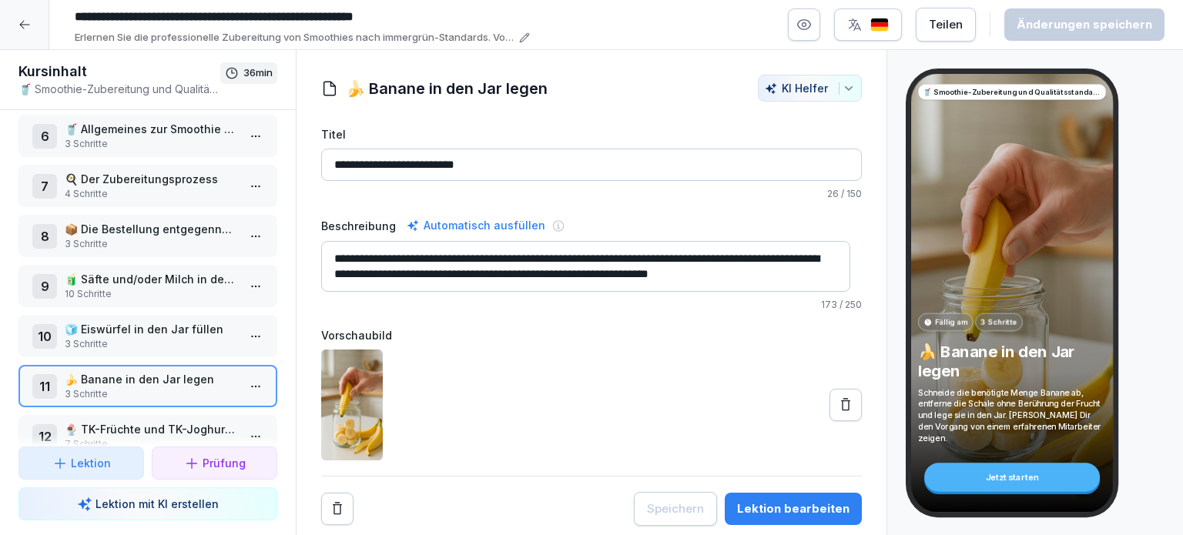
scroll to position [422, 0]
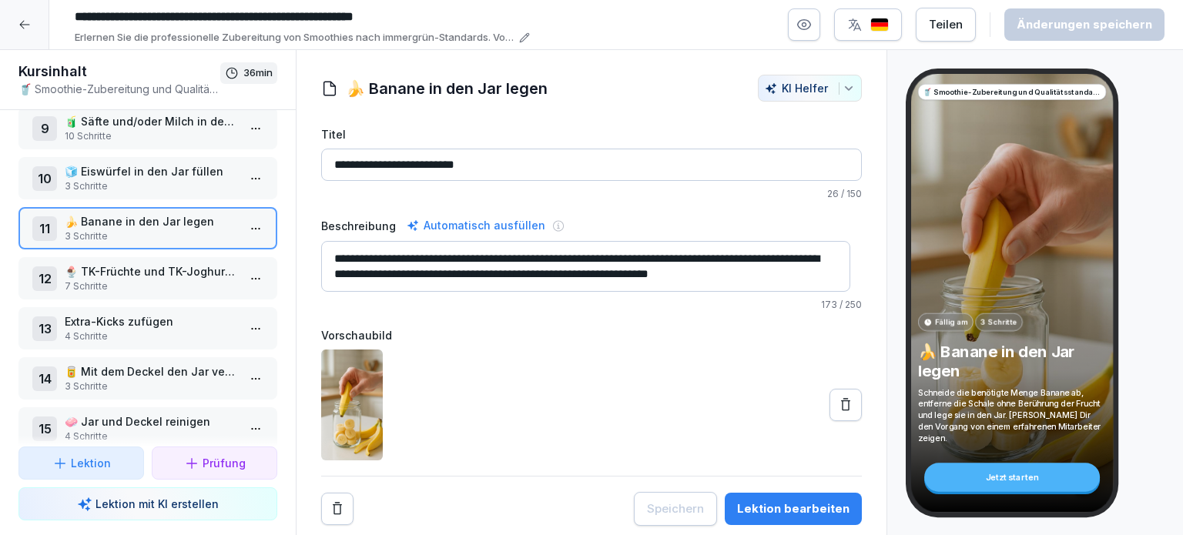
click at [146, 280] on p "7 Schritte" at bounding box center [151, 287] width 172 height 14
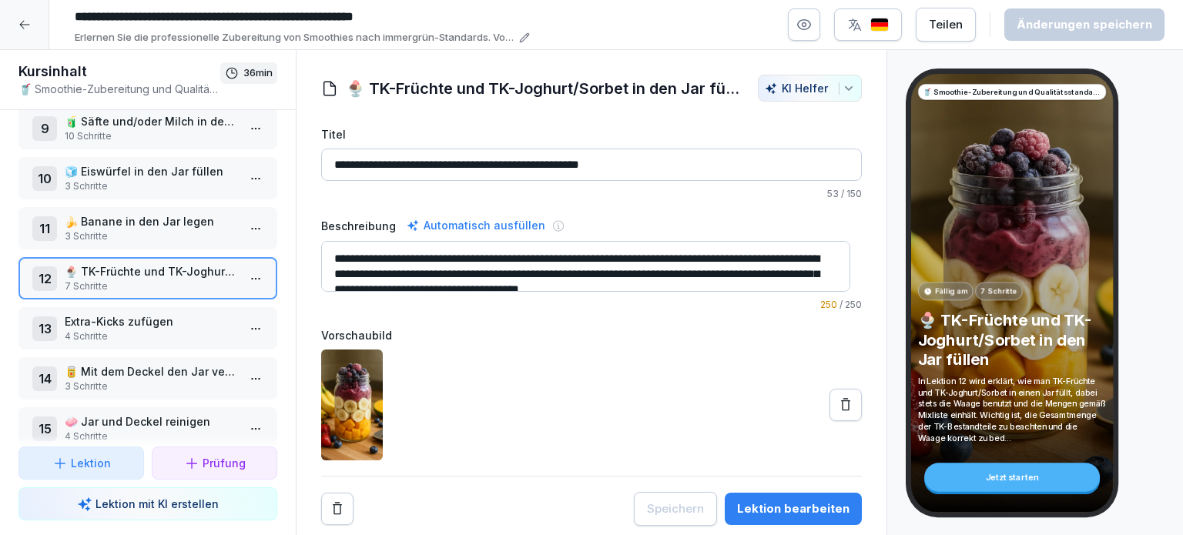
click at [103, 330] on p "4 Schritte" at bounding box center [151, 337] width 172 height 14
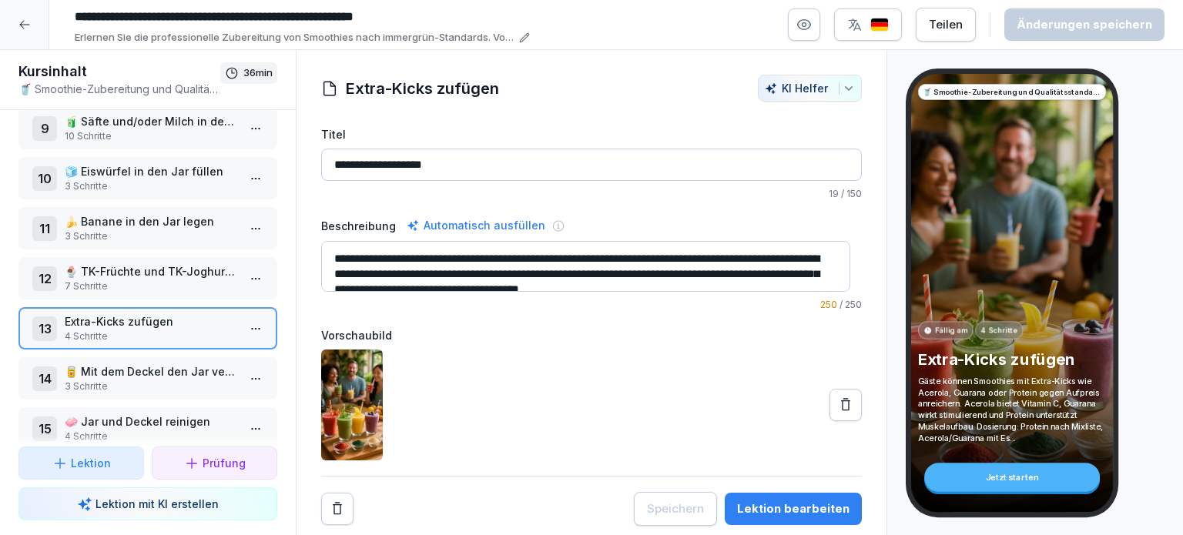
click at [88, 380] on p "3 Schritte" at bounding box center [151, 387] width 172 height 14
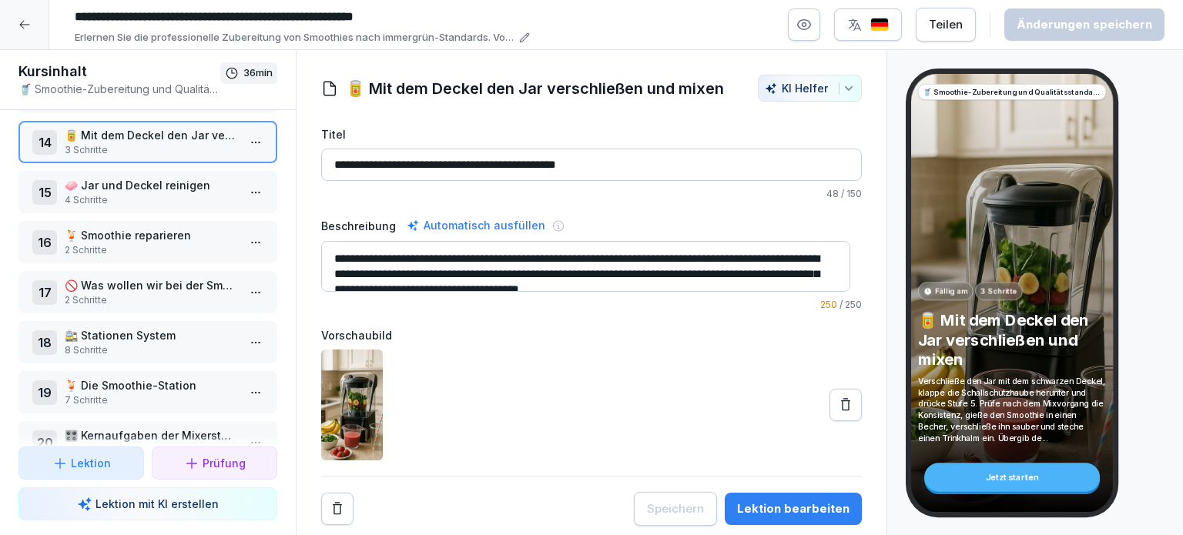
scroll to position [663, 0]
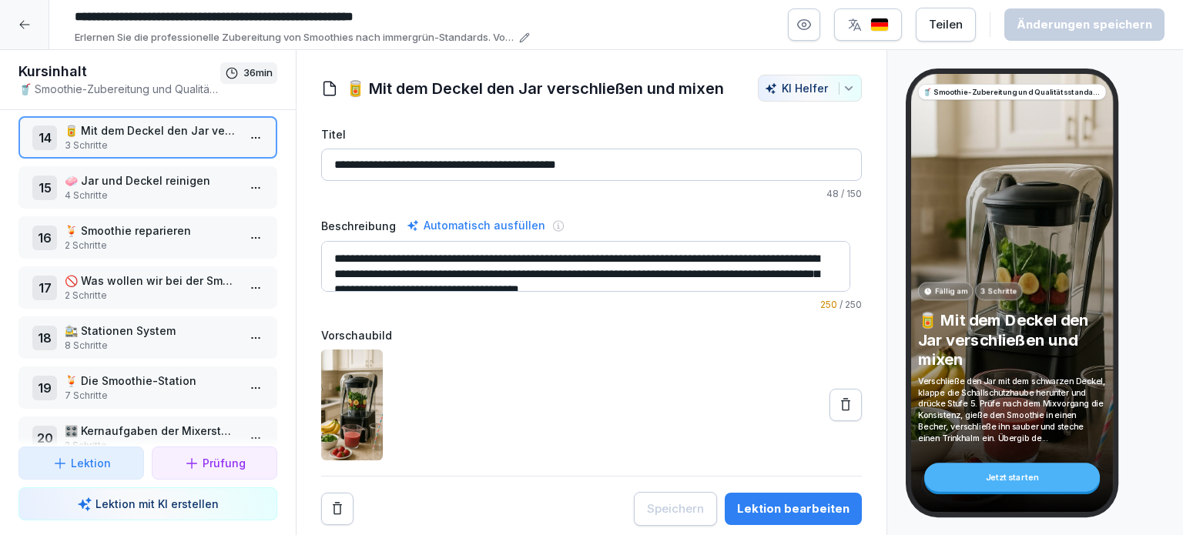
click at [169, 190] on p "4 Schritte" at bounding box center [151, 196] width 172 height 14
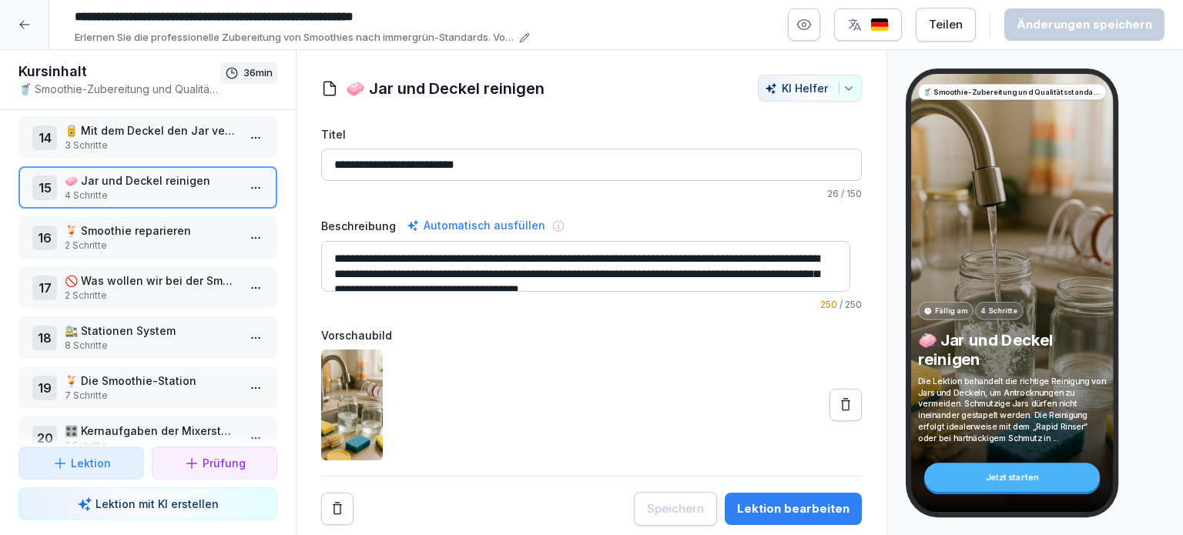
click at [139, 239] on p "2 Schritte" at bounding box center [151, 246] width 172 height 14
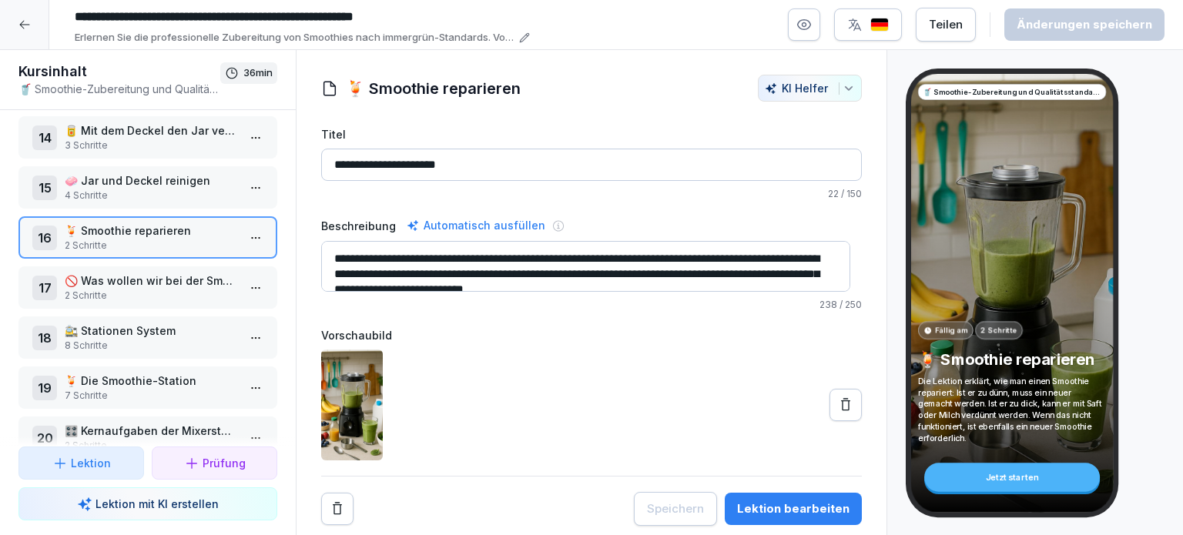
click at [142, 277] on p "🚫 Was wollen wir bei der Smoothie Ausgabe nicht sehen?" at bounding box center [151, 281] width 172 height 16
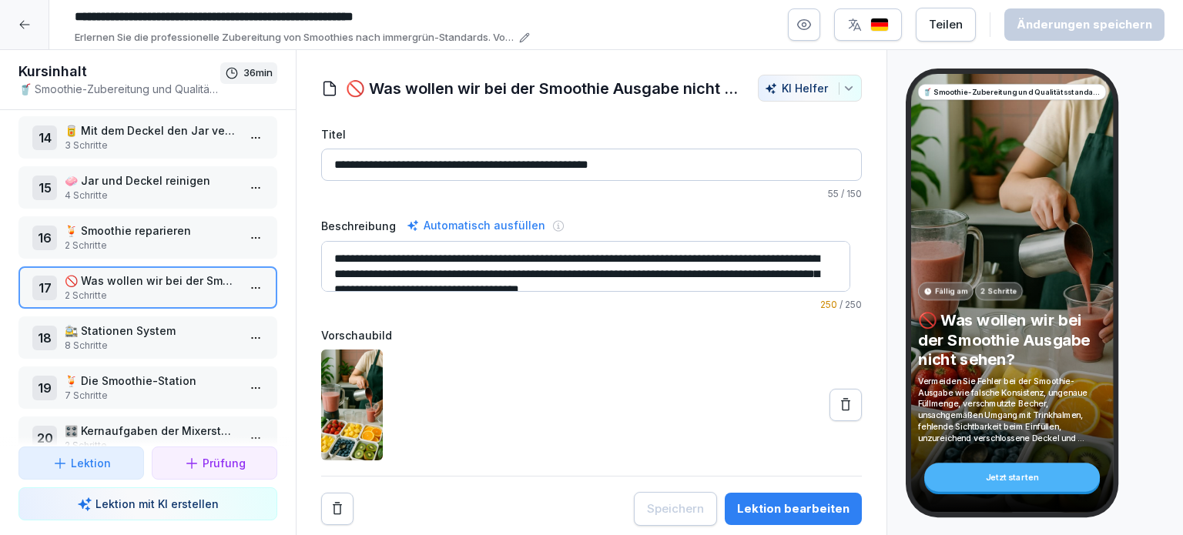
click at [132, 339] on p "8 Schritte" at bounding box center [151, 346] width 172 height 14
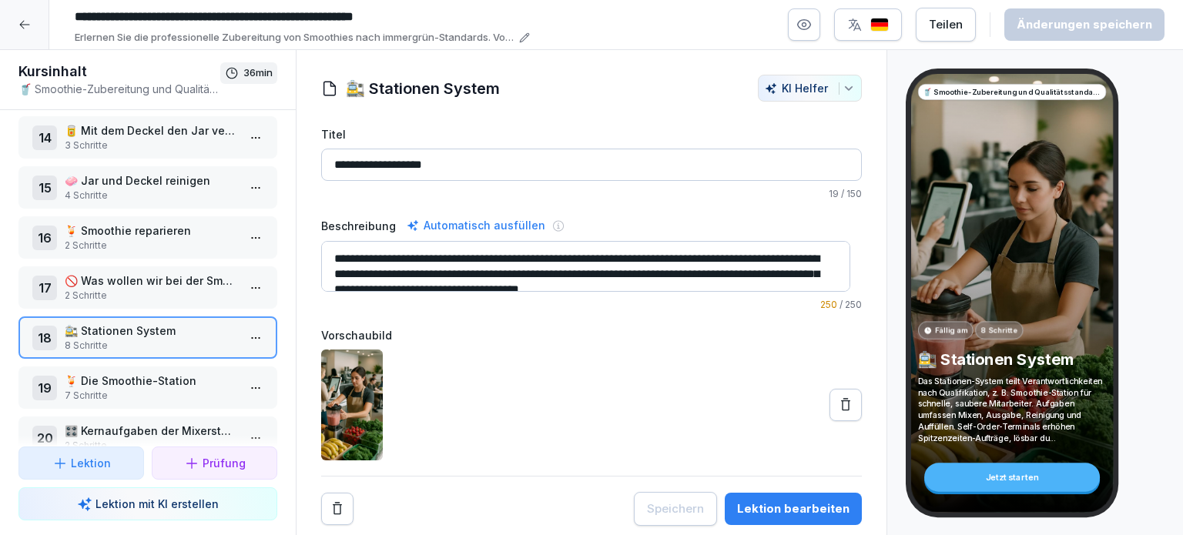
click at [126, 373] on p "🍹 Die Smoothie-Station" at bounding box center [151, 381] width 172 height 16
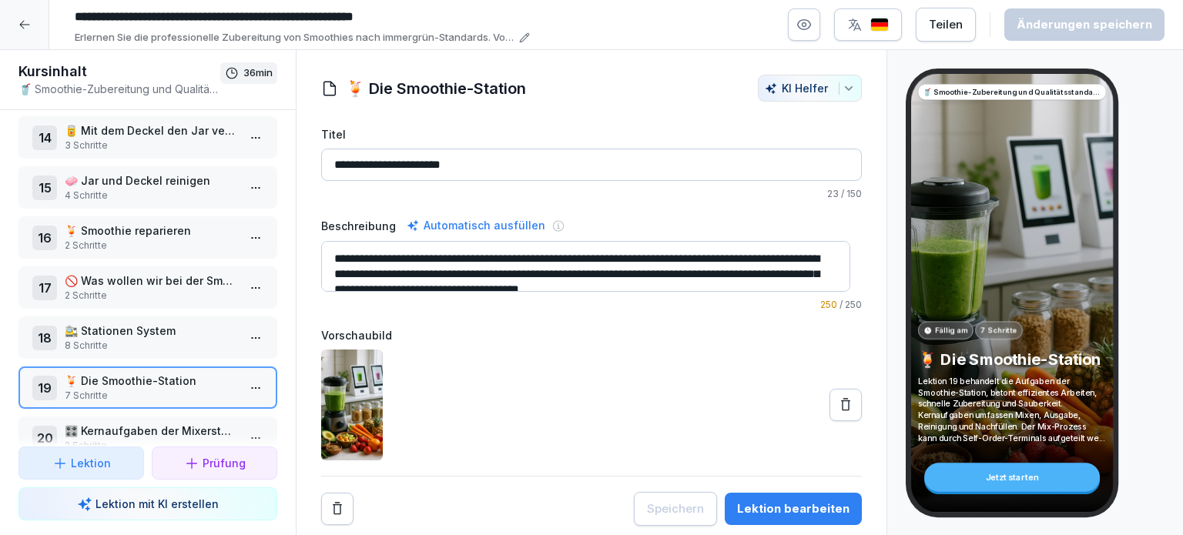
drag, startPoint x: 280, startPoint y: 316, endPoint x: 278, endPoint y: 332, distance: 15.6
click at [278, 332] on div "1 📚 Inhaltsverzeichnis 4 Schritte 2 🥤 Smoothie-Definition 10 Schritte 3 🥤 Smoot…" at bounding box center [148, 278] width 296 height 337
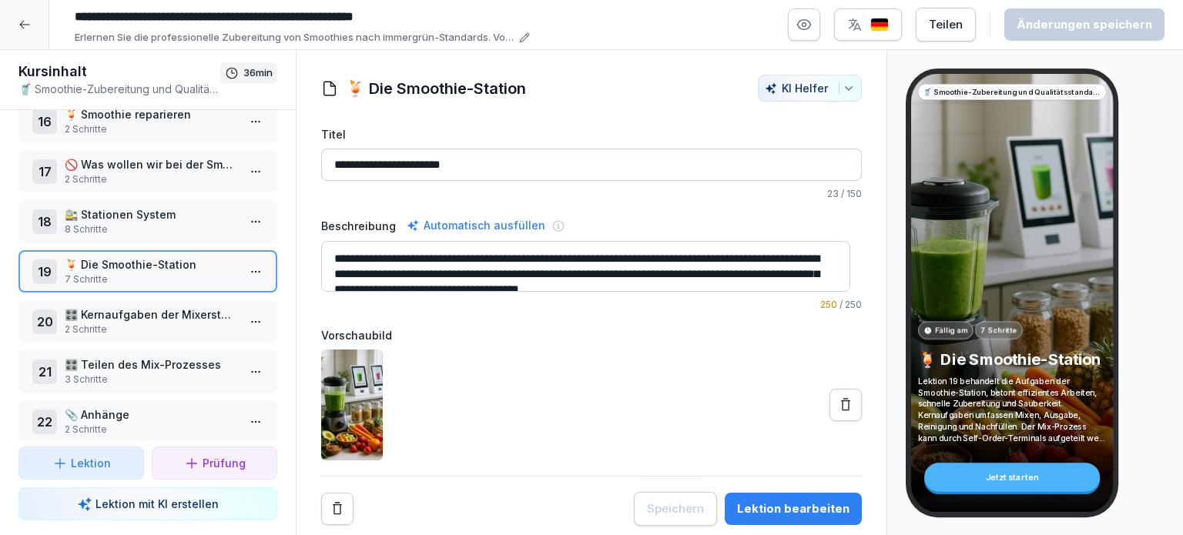
scroll to position [791, 0]
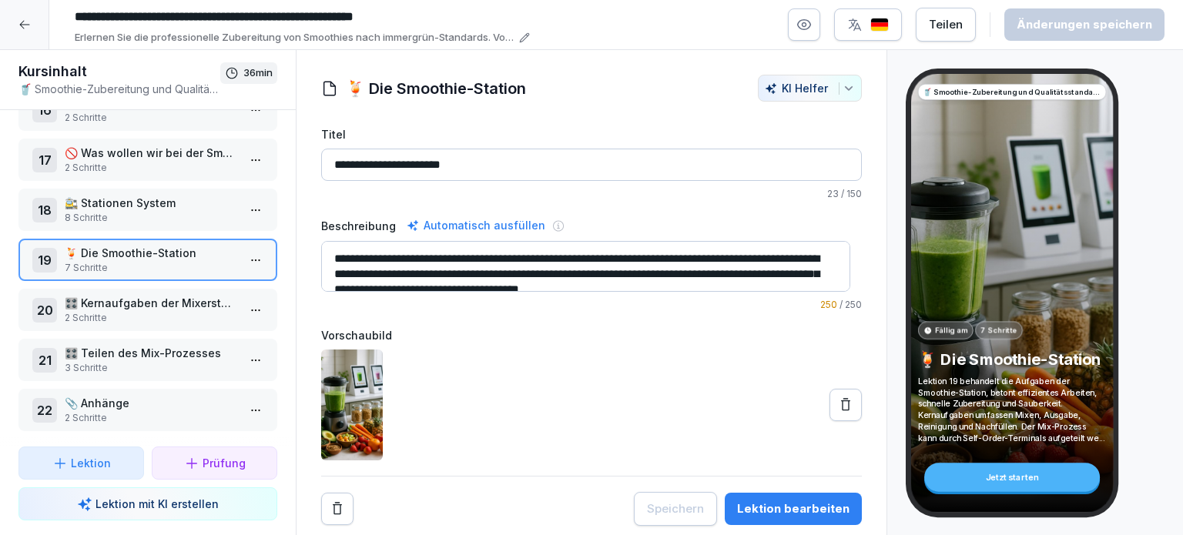
click at [128, 297] on p "🎛️ Kernaufgaben der Mixerstation" at bounding box center [151, 303] width 172 height 16
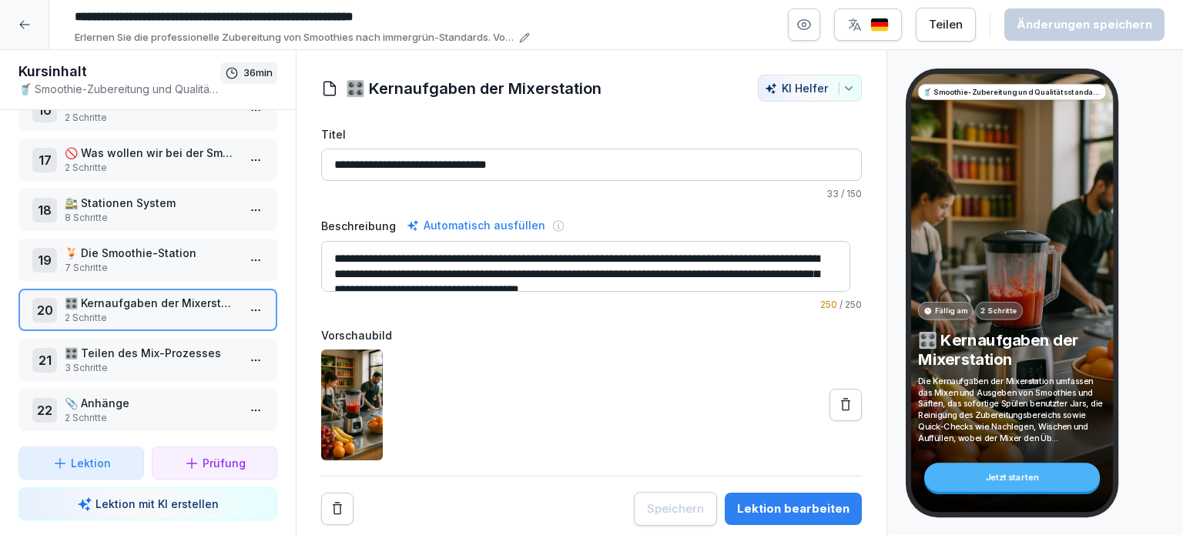
click at [132, 345] on p "🎛️ Teilen des Mix-Prozesses" at bounding box center [151, 353] width 172 height 16
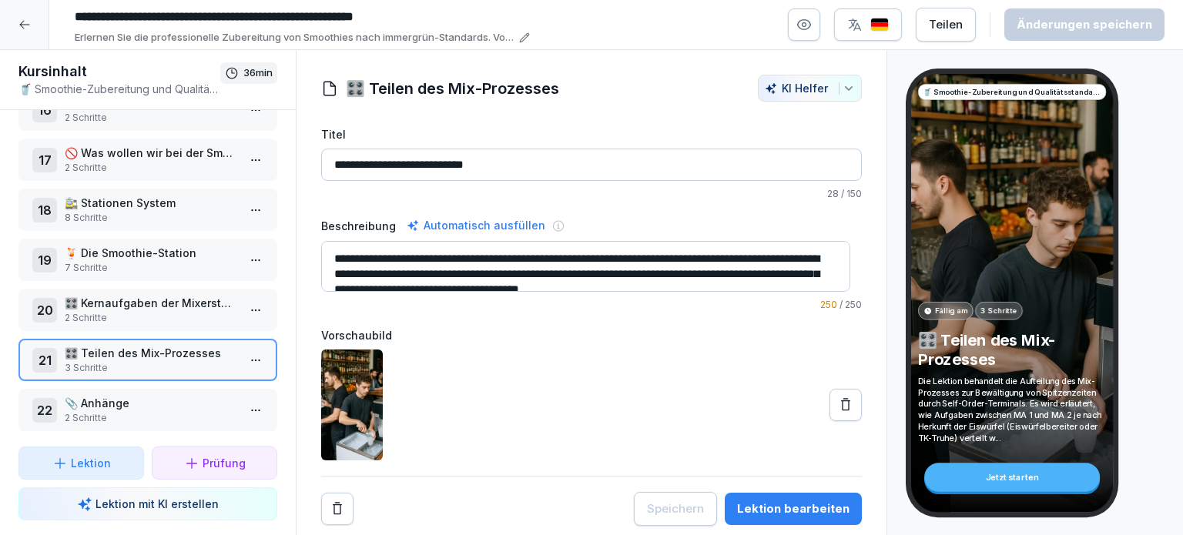
click at [120, 395] on p "📎 Anhänge" at bounding box center [151, 403] width 172 height 16
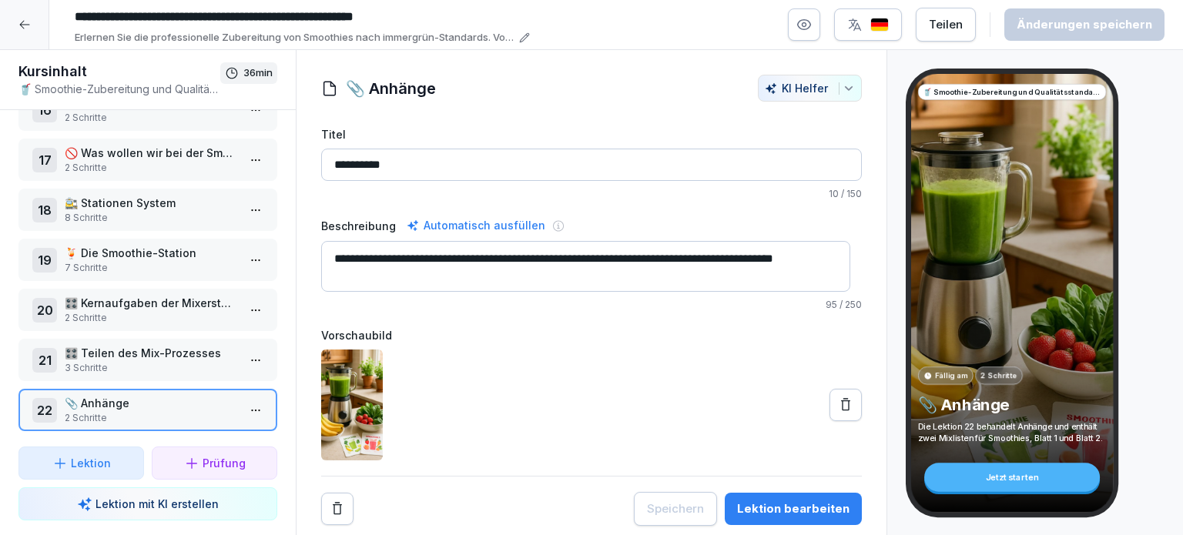
click at [240, 400] on html "**********" at bounding box center [591, 267] width 1183 height 535
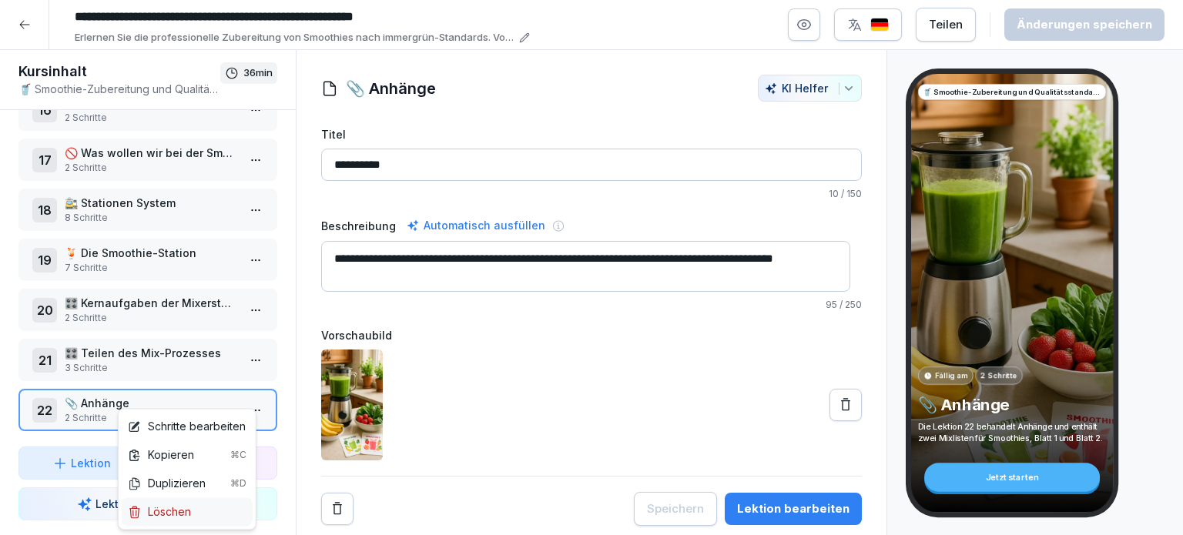
click at [166, 513] on div "Löschen" at bounding box center [159, 512] width 63 height 16
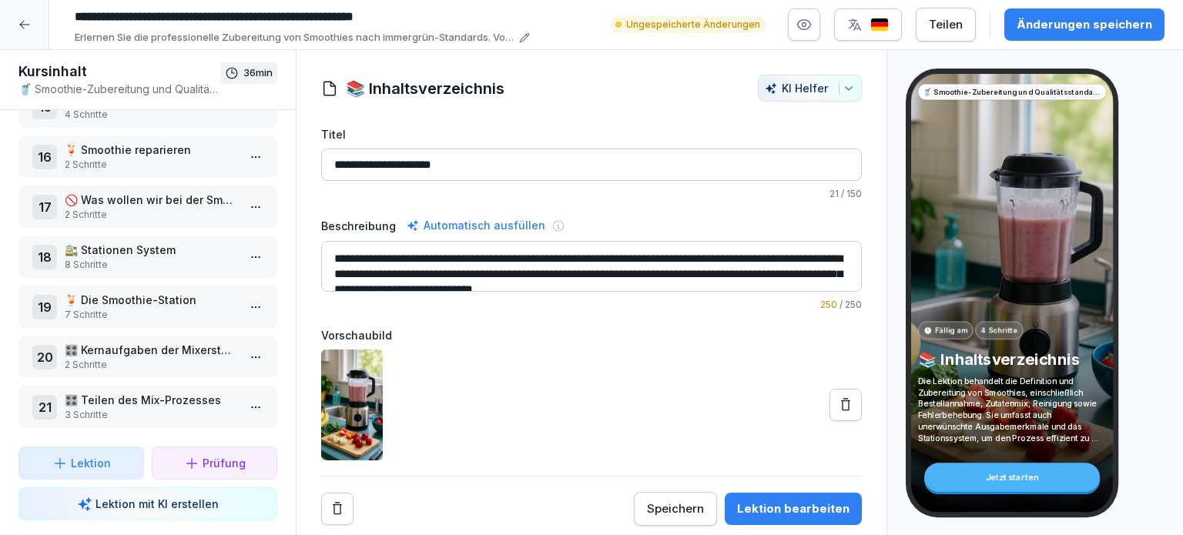
scroll to position [742, 0]
drag, startPoint x: 661, startPoint y: 504, endPoint x: 514, endPoint y: 414, distance: 173.5
click at [514, 421] on div "**********" at bounding box center [591, 326] width 541 height 400
click at [145, 344] on p "🎛️ Kernaufgaben der Mixerstation" at bounding box center [151, 352] width 172 height 16
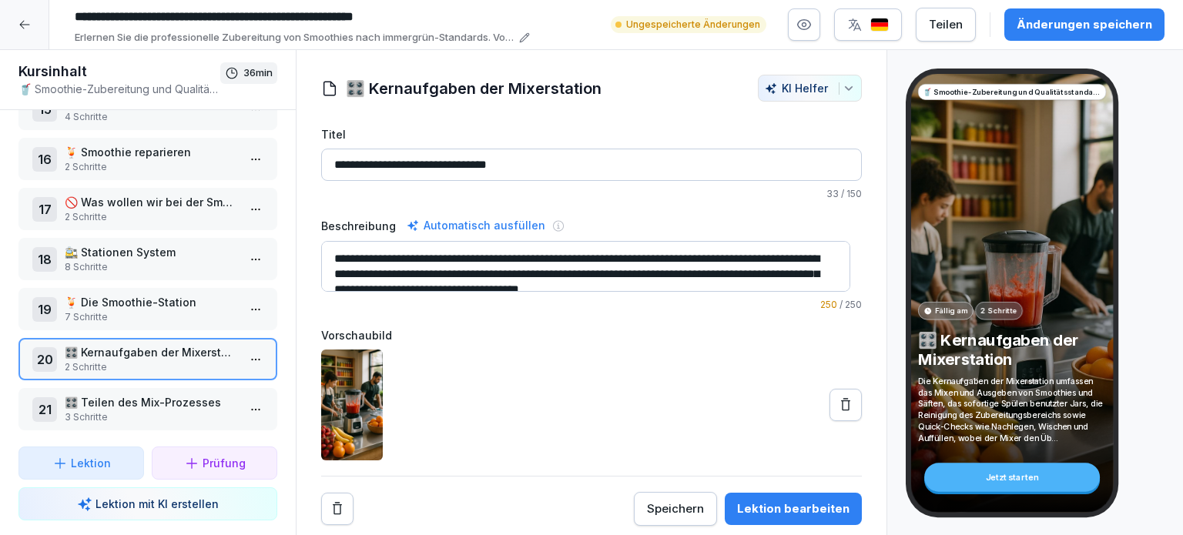
click at [103, 210] on p "2 Schritte" at bounding box center [151, 217] width 172 height 14
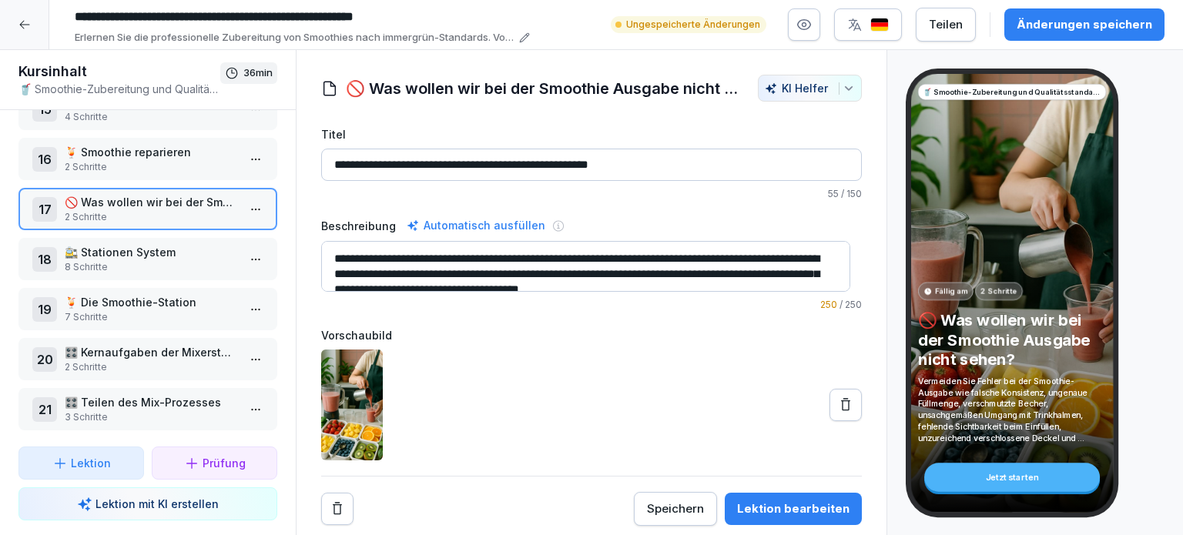
click at [661, 511] on div "Speichern" at bounding box center [675, 509] width 57 height 17
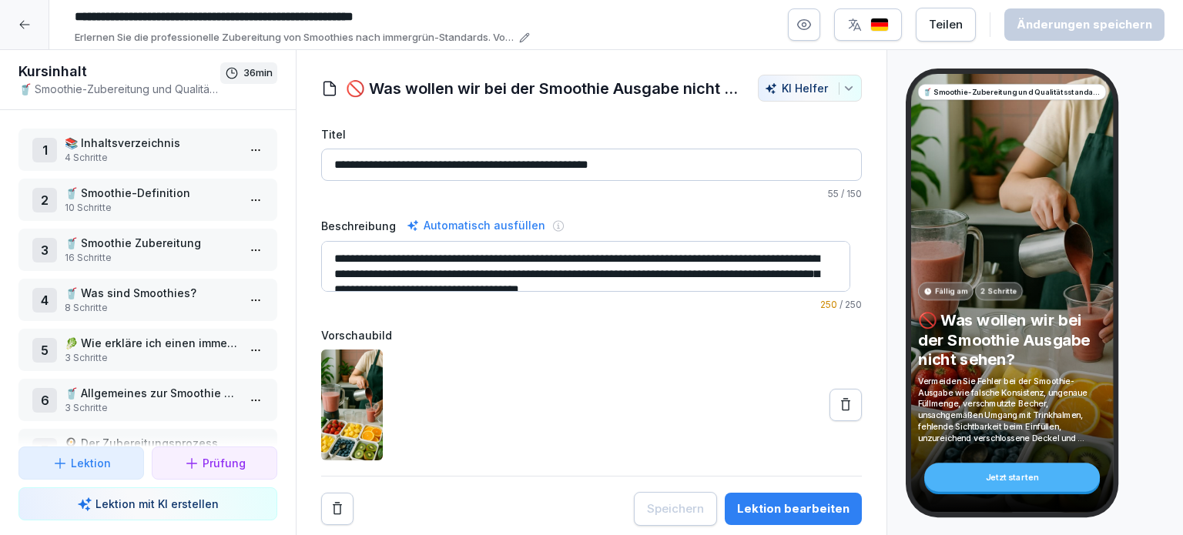
click at [28, 22] on icon at bounding box center [24, 24] width 12 height 12
click at [22, 27] on icon at bounding box center [24, 25] width 10 height 8
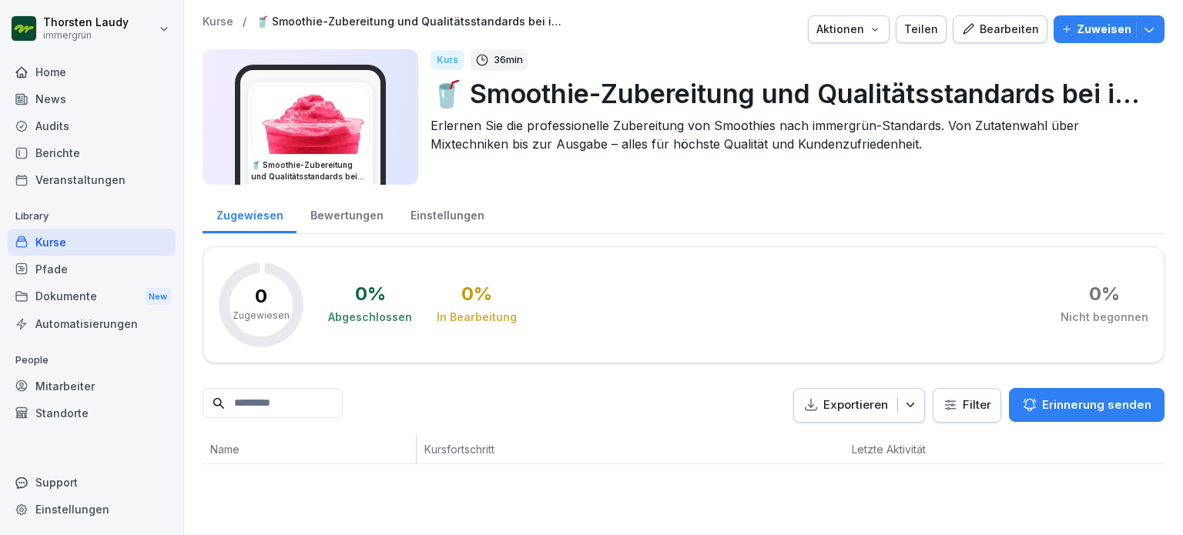
click at [54, 72] on div "Home" at bounding box center [92, 72] width 168 height 27
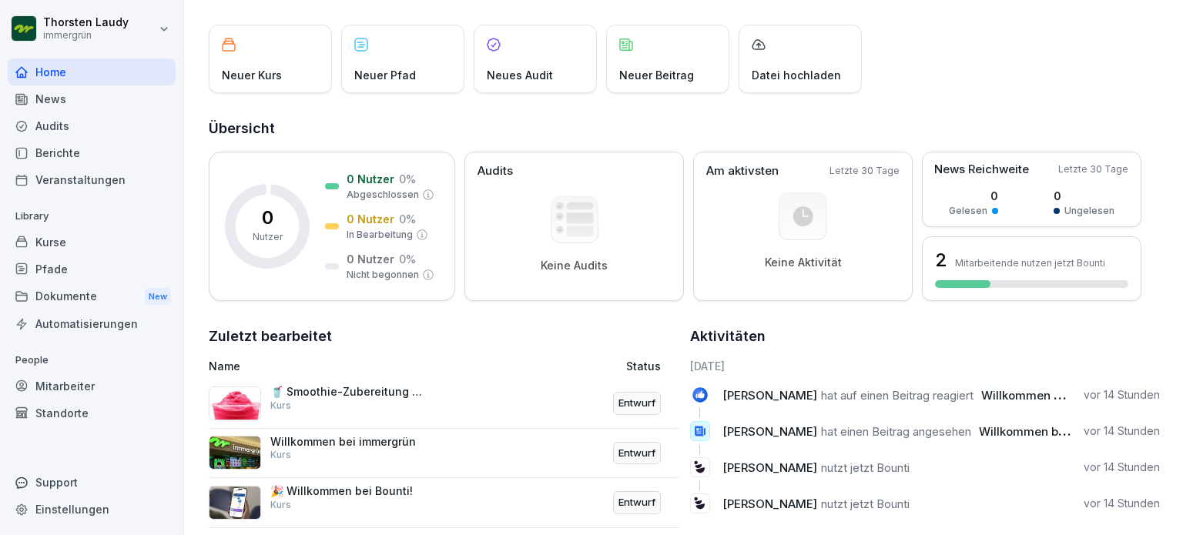
scroll to position [207, 0]
